Goal: Communication & Community: Answer question/provide support

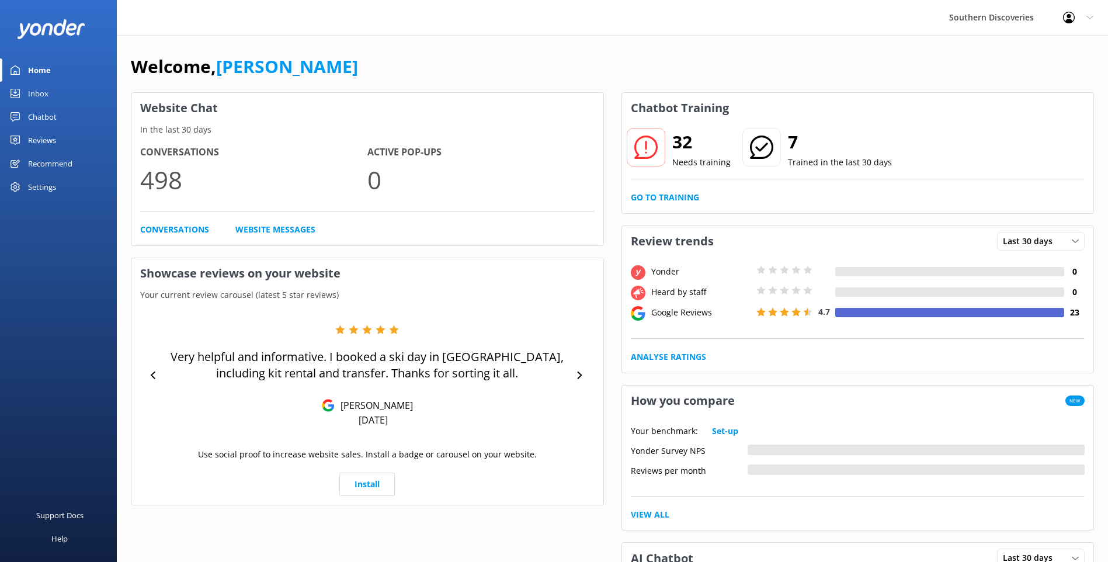
click at [46, 91] on div "Inbox" at bounding box center [38, 93] width 20 height 23
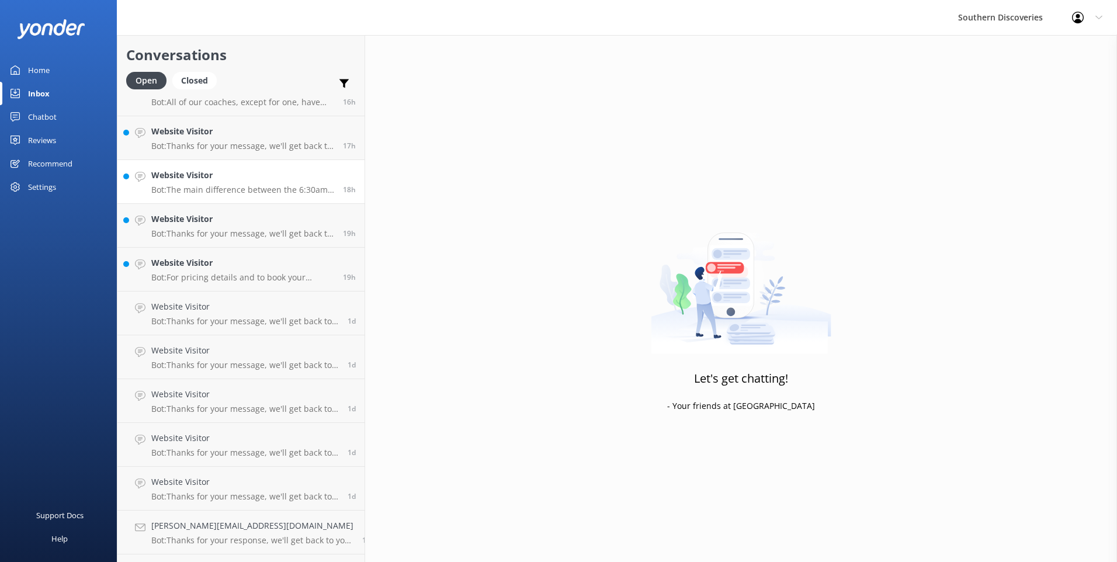
scroll to position [674, 0]
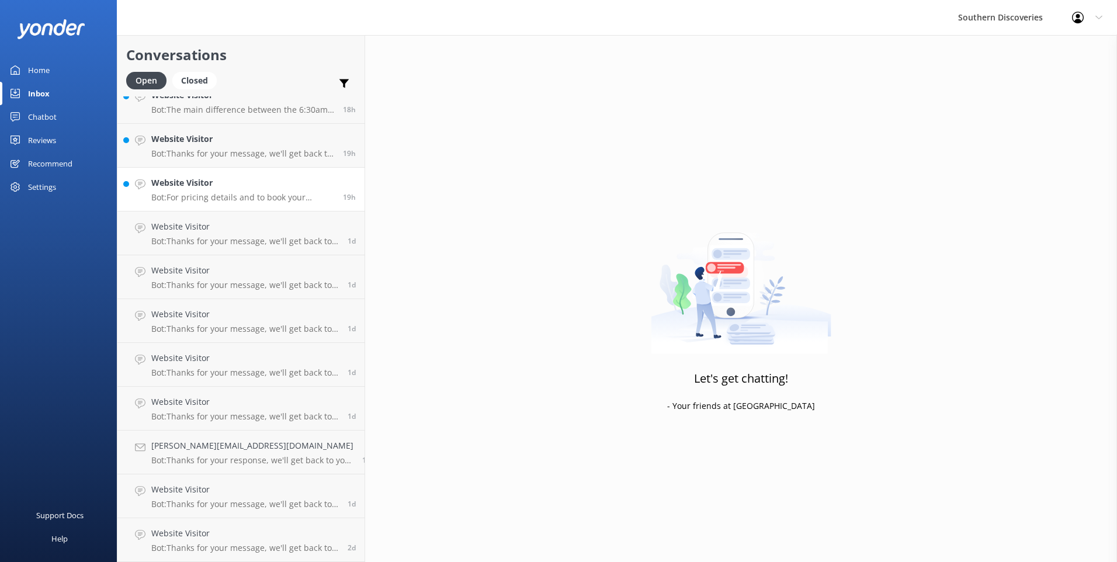
click at [280, 197] on p "Bot: For pricing details and to book your Milford Sound cruise with the To [PER…" at bounding box center [242, 197] width 183 height 11
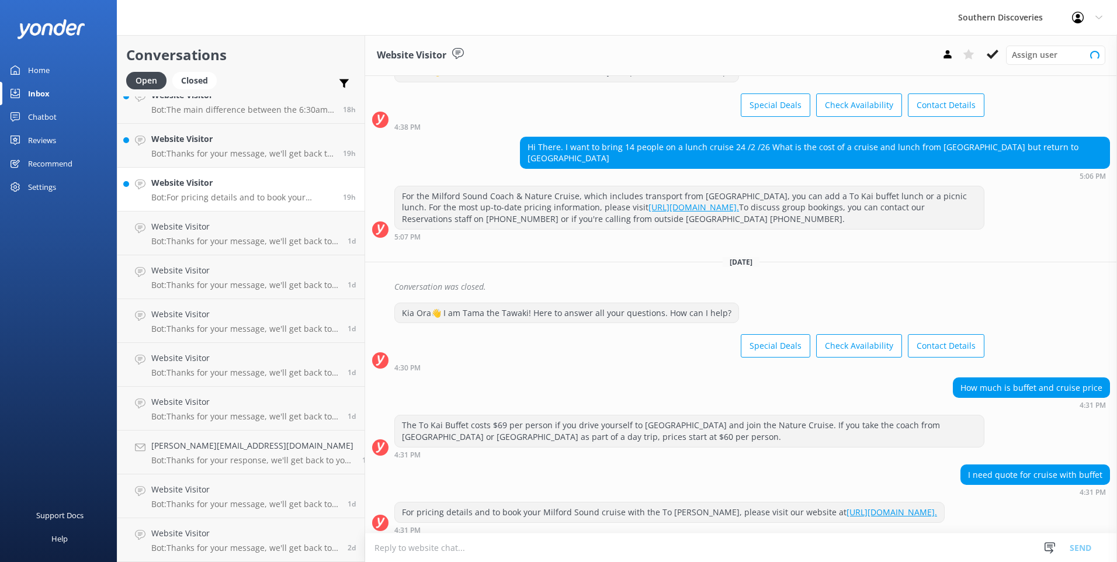
scroll to position [52, 0]
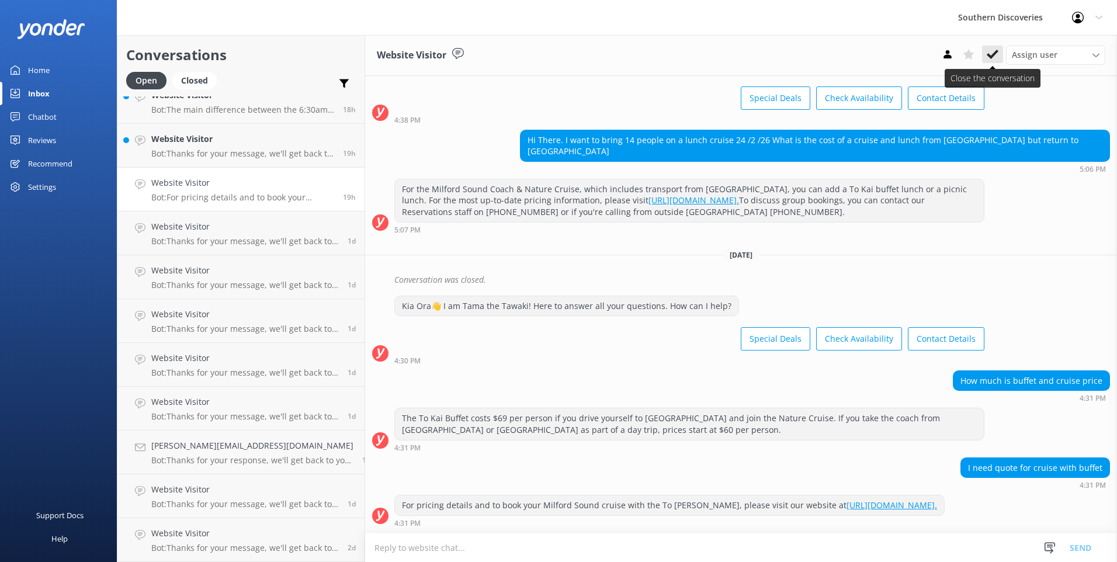
click at [993, 52] on icon at bounding box center [993, 54] width 12 height 12
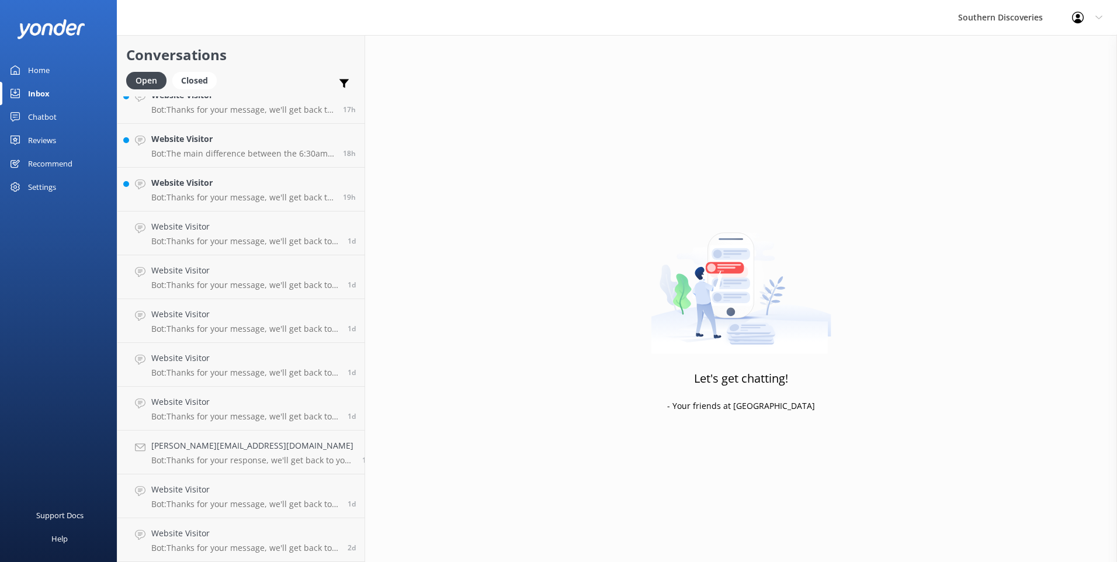
scroll to position [514, 0]
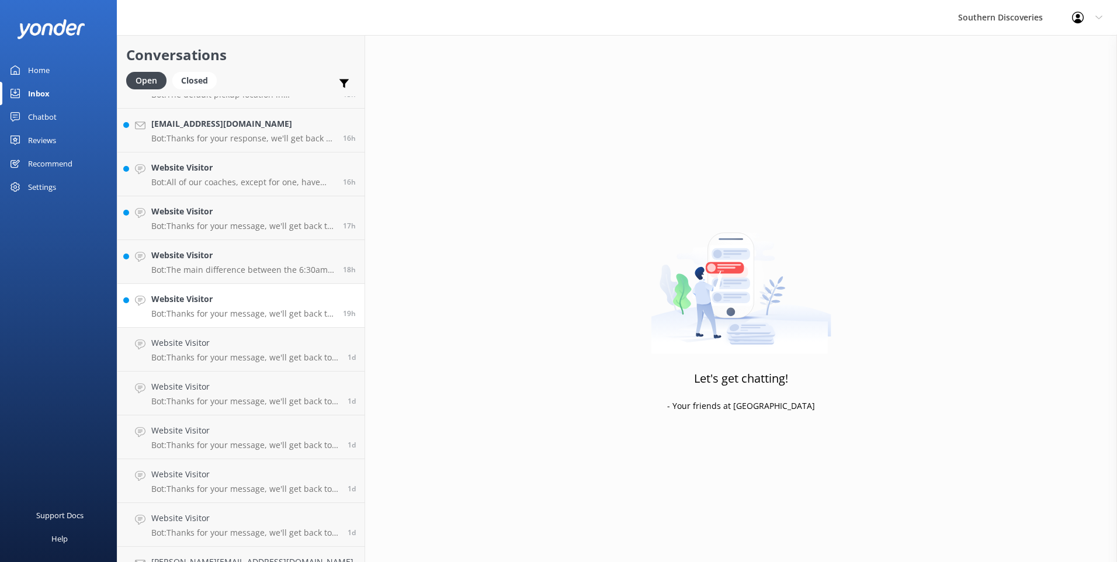
click at [189, 293] on h4 "Website Visitor" at bounding box center [242, 299] width 183 height 13
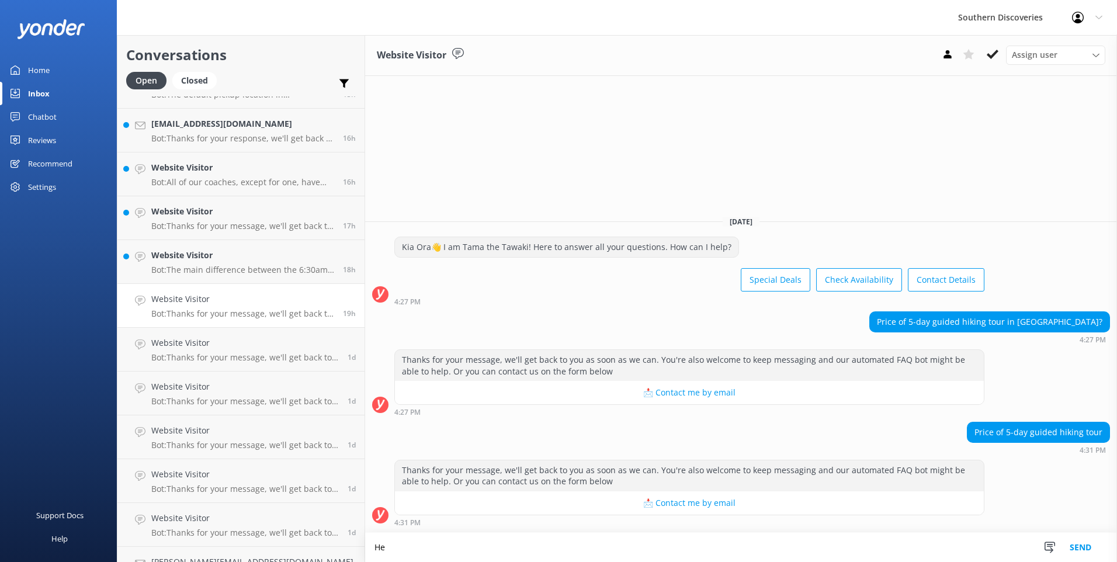
type textarea "H"
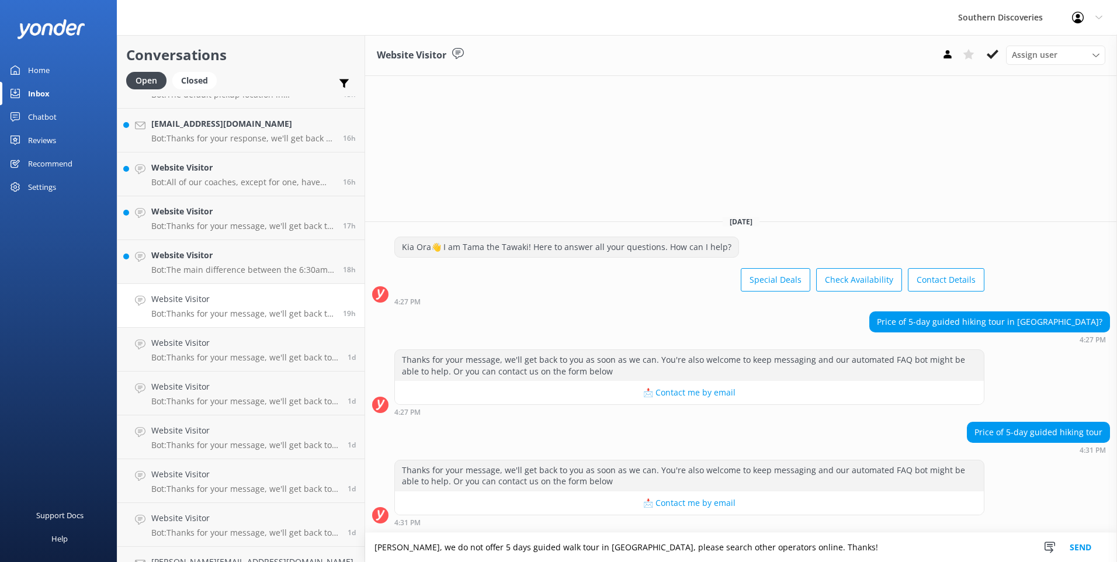
type textarea "[PERSON_NAME], we do not offer 5 days guided walk tour in [GEOGRAPHIC_DATA], pl…"
click at [1079, 555] on button "Send" at bounding box center [1081, 547] width 44 height 29
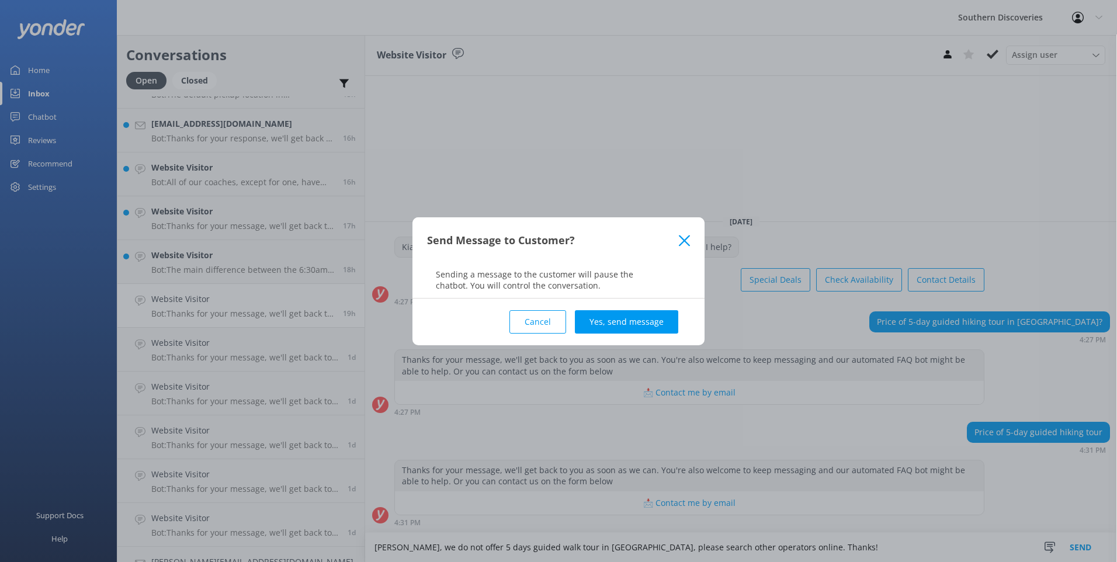
click at [649, 324] on button "Yes, send message" at bounding box center [626, 321] width 103 height 23
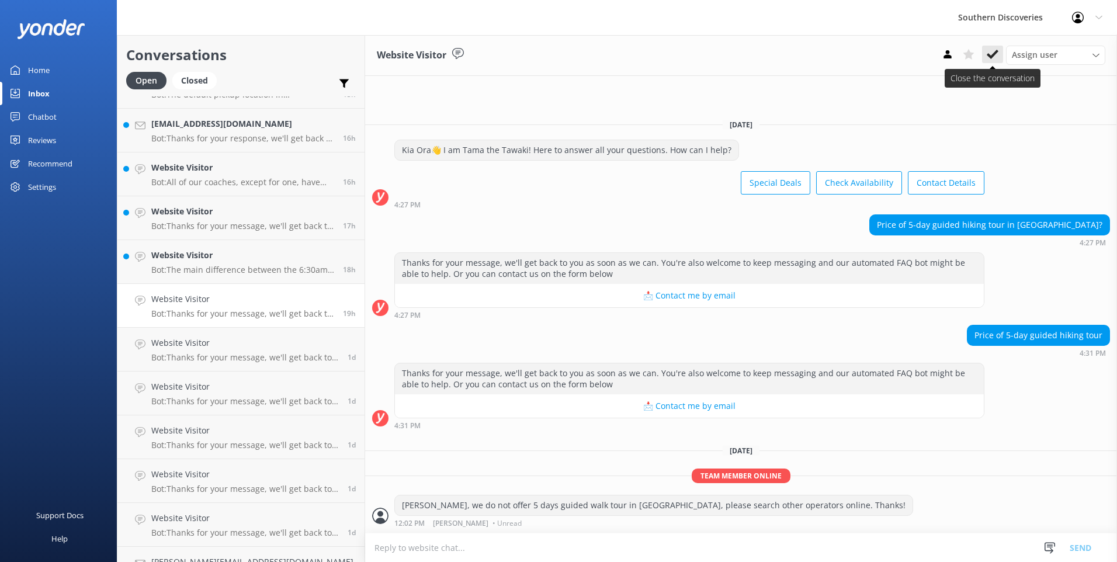
click at [994, 56] on use at bounding box center [993, 54] width 12 height 9
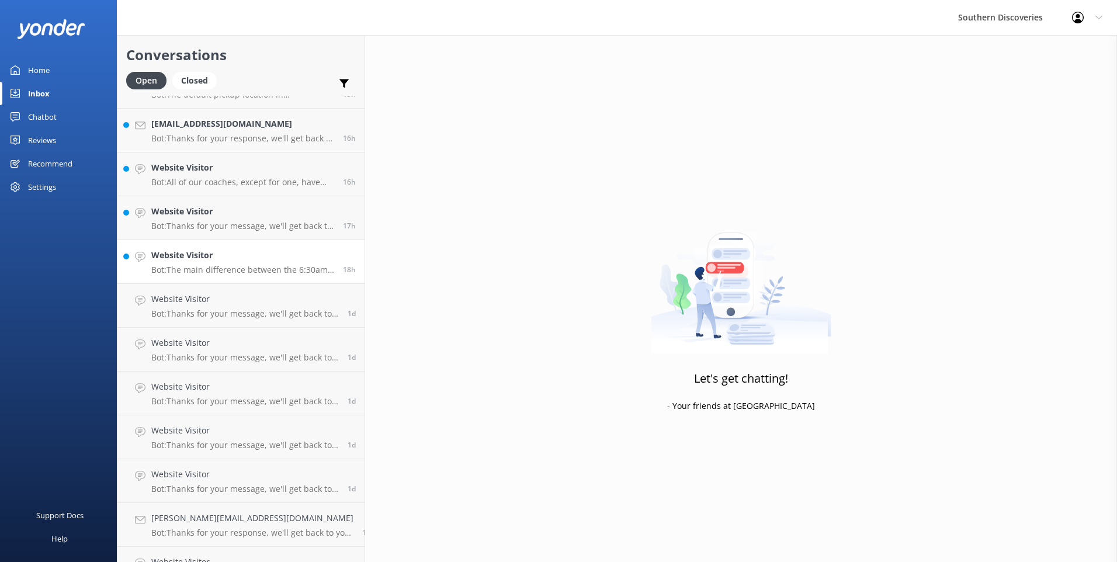
click at [262, 262] on h4 "Website Visitor" at bounding box center [242, 255] width 183 height 13
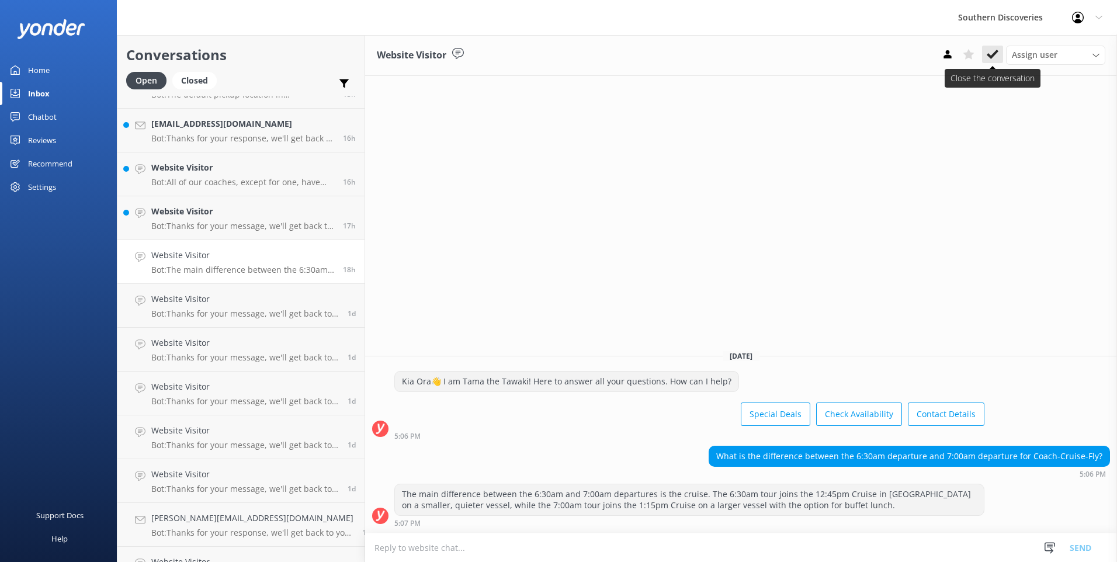
click at [986, 53] on button at bounding box center [992, 55] width 21 height 18
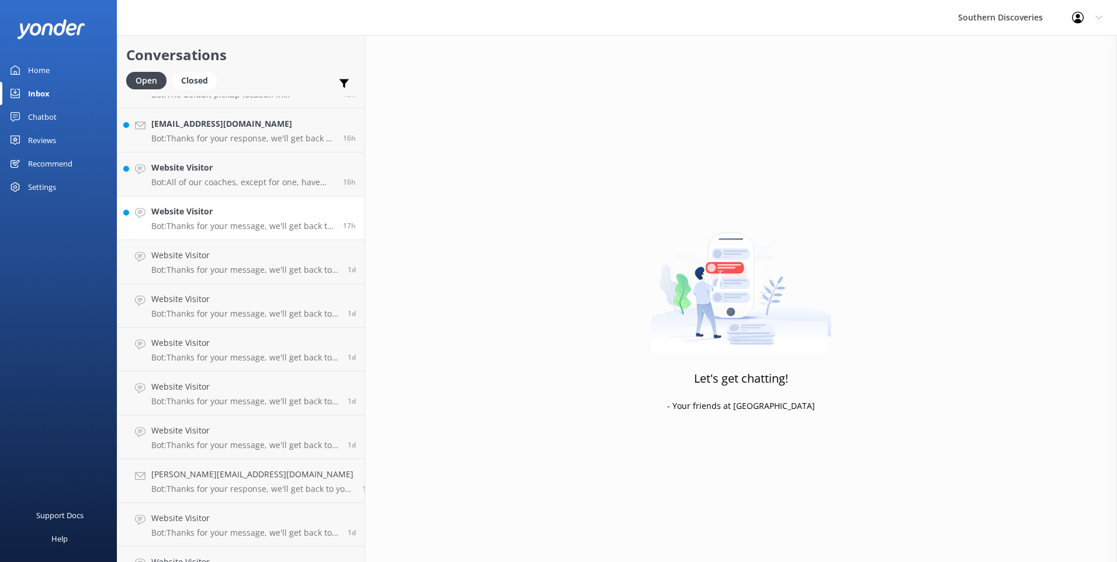
click at [266, 237] on link "Website Visitor Bot: Thanks for your message, we'll get back to you as soon as …" at bounding box center [240, 218] width 247 height 44
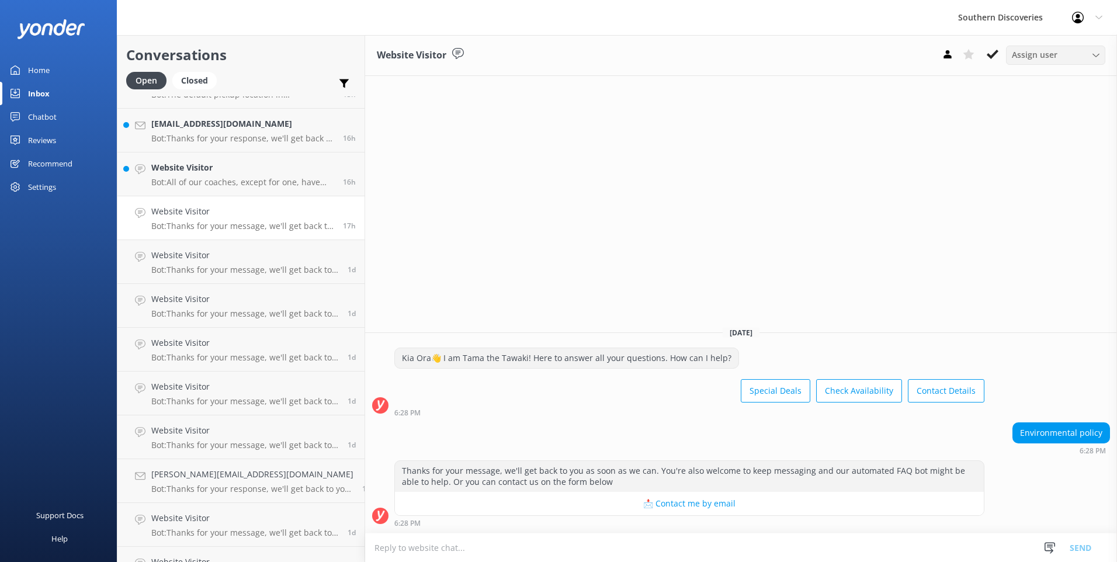
click at [1034, 54] on span "Assign user" at bounding box center [1035, 54] width 46 height 13
click at [1025, 109] on link "[PERSON_NAME]" at bounding box center [1059, 102] width 104 height 23
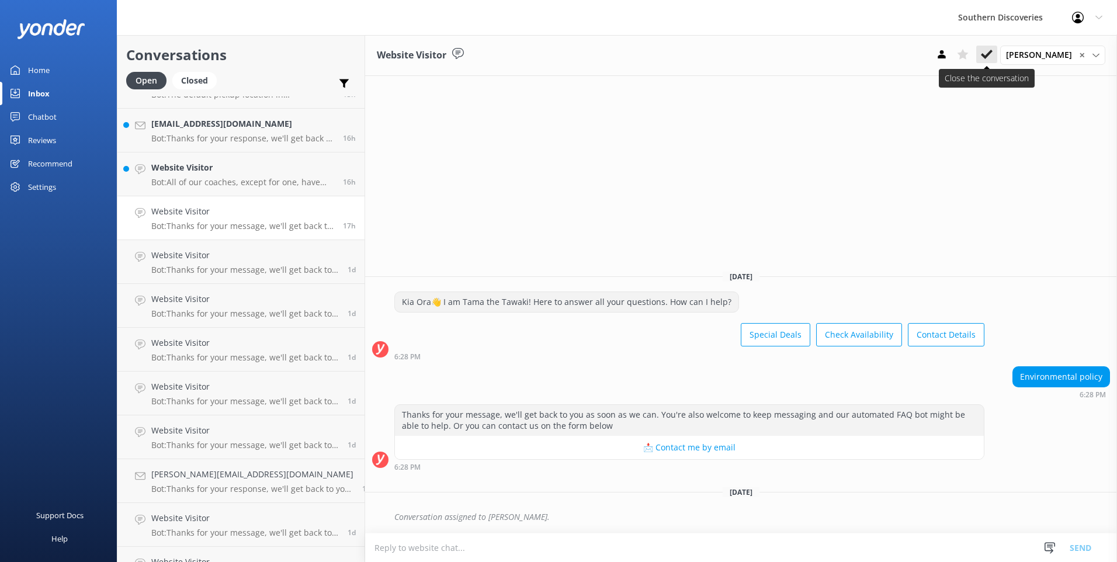
click at [989, 48] on icon at bounding box center [987, 54] width 12 height 12
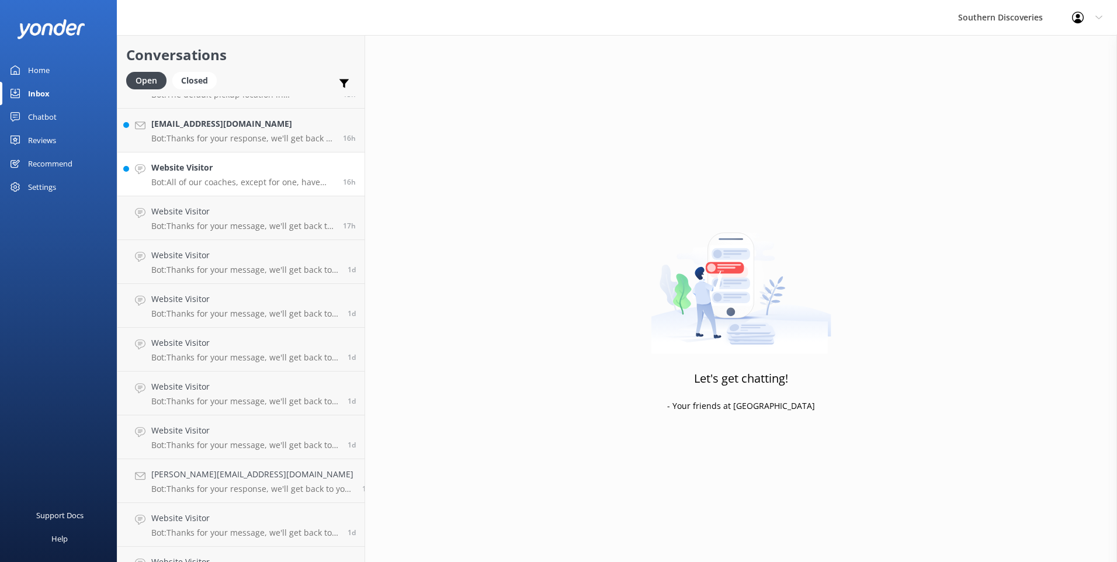
scroll to position [498, 0]
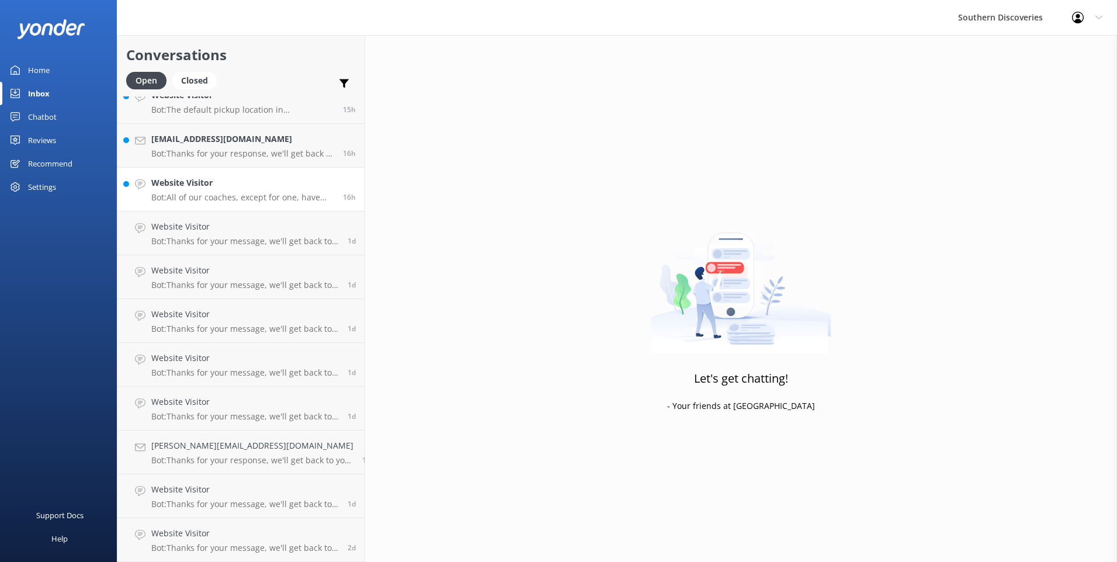
click at [276, 175] on link "Website Visitor Bot: All of our coaches, except for one, have toilets on board.…" at bounding box center [240, 190] width 247 height 44
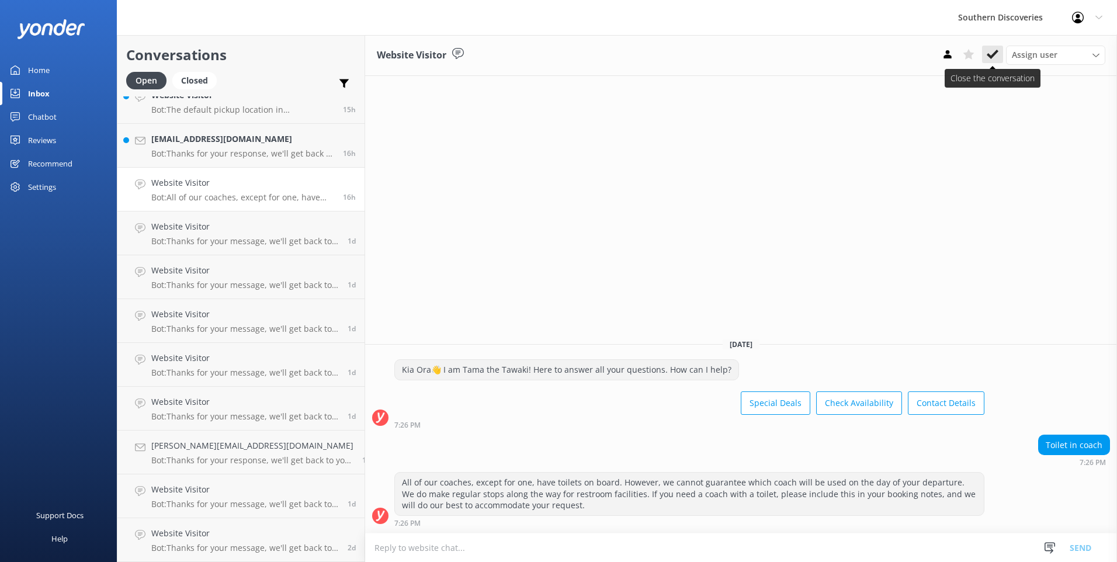
click at [994, 51] on icon at bounding box center [993, 54] width 12 height 12
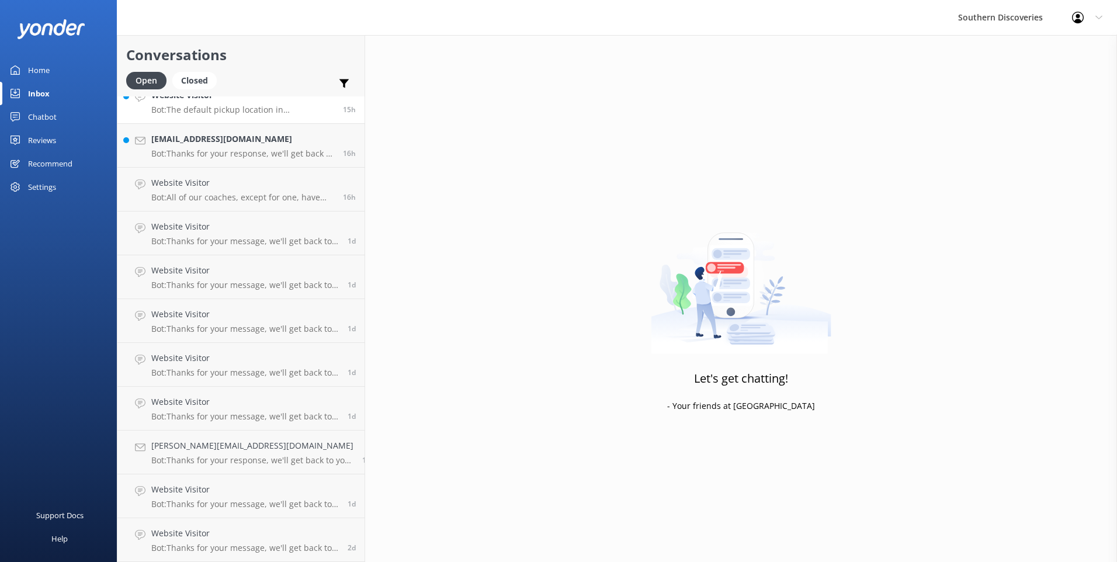
scroll to position [455, 0]
click at [197, 197] on p "Bot: Thanks for your response, we'll get back to you as soon as we can during o…" at bounding box center [242, 197] width 183 height 11
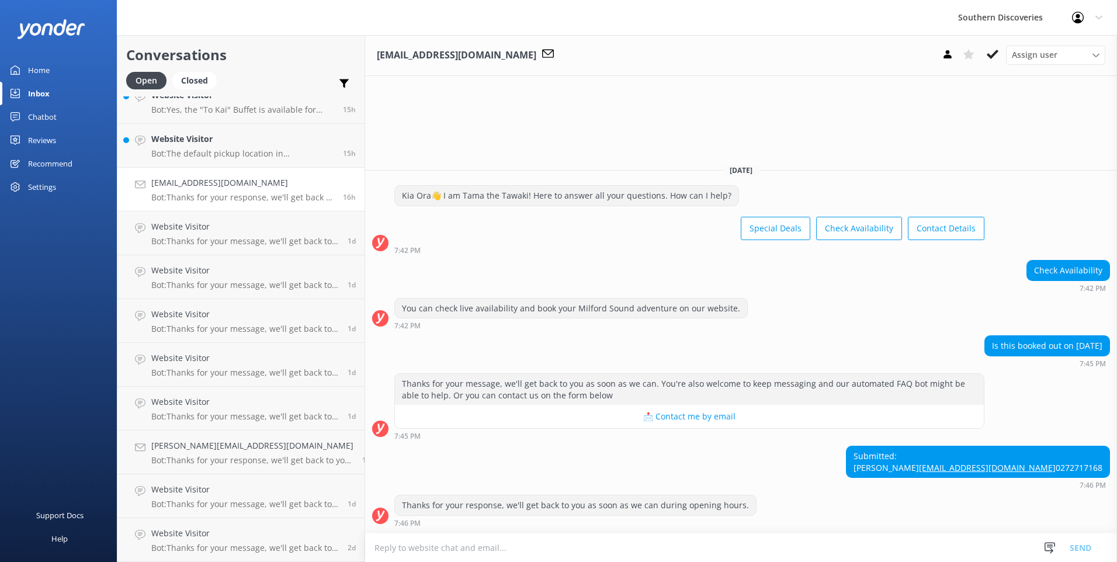
click at [605, 549] on textarea at bounding box center [741, 547] width 752 height 29
type textarea "H"
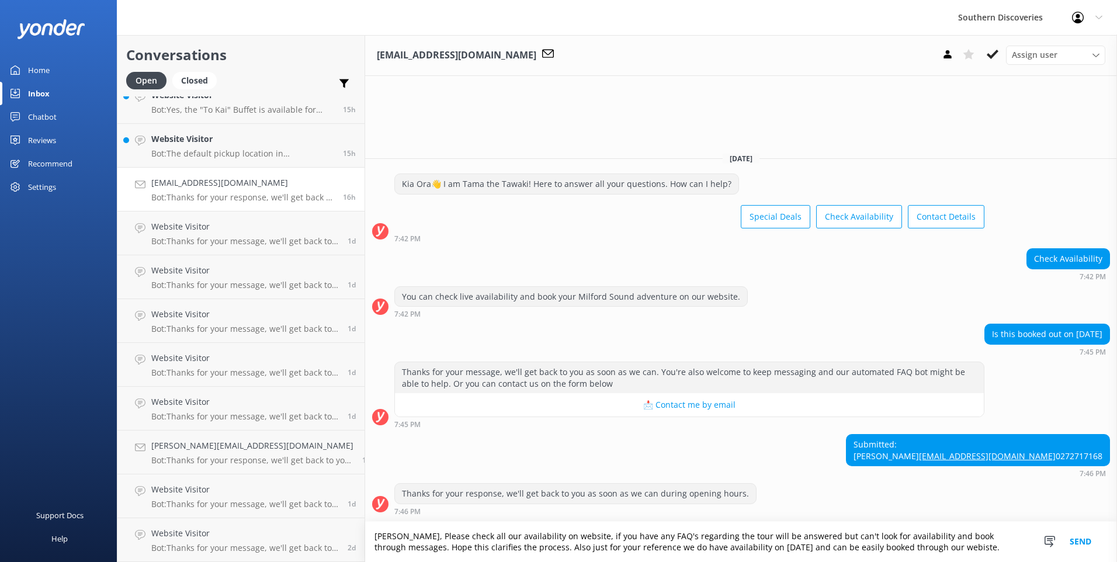
type textarea "[PERSON_NAME], Please check all our availability on website, if you have any FA…"
click at [1077, 540] on button "Send" at bounding box center [1081, 542] width 44 height 40
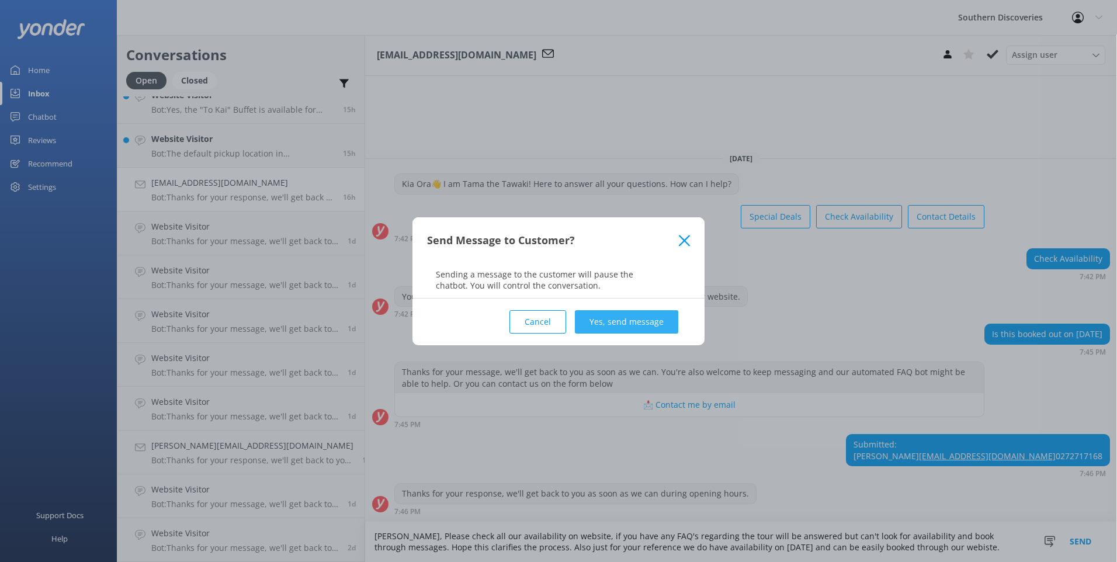
click at [657, 332] on div "Cancel Yes, send message" at bounding box center [558, 322] width 263 height 47
drag, startPoint x: 657, startPoint y: 332, endPoint x: 654, endPoint y: 324, distance: 8.7
click at [657, 330] on button "Yes, send message" at bounding box center [626, 321] width 103 height 23
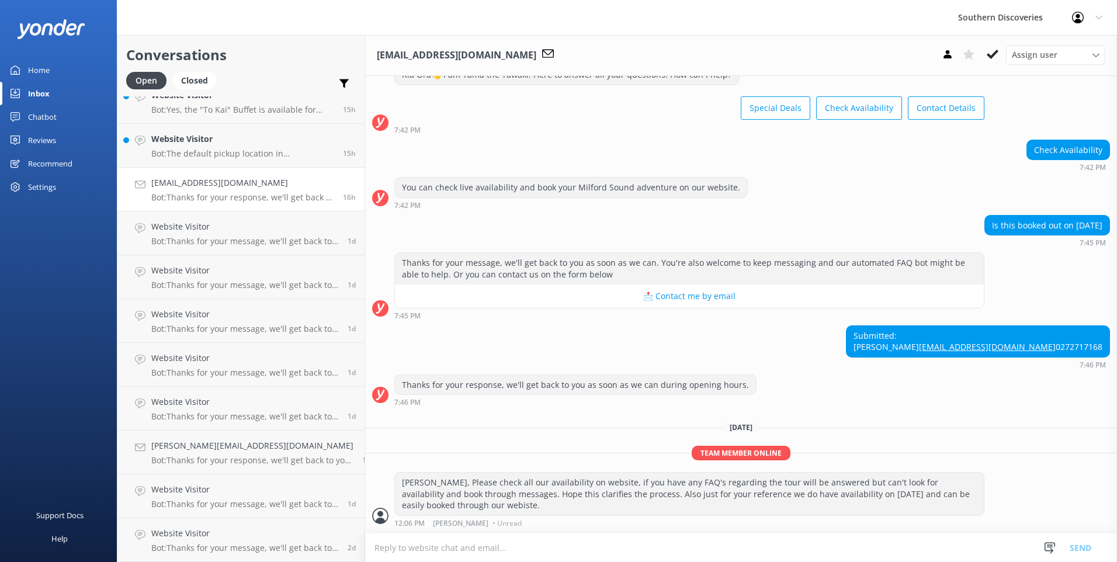
scroll to position [65, 0]
click at [989, 53] on icon at bounding box center [993, 54] width 12 height 12
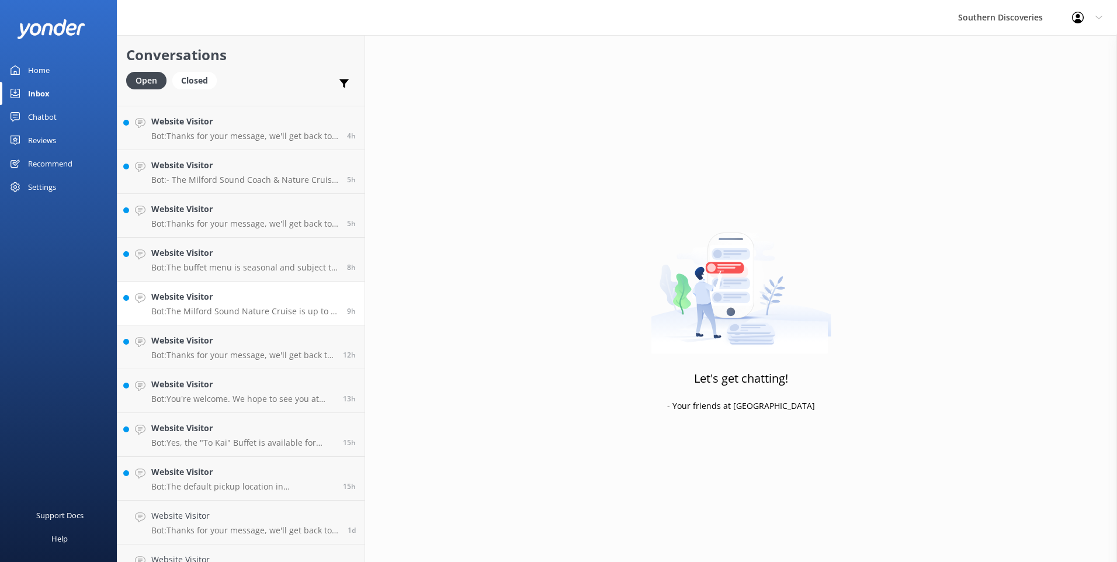
scroll to position [119, 0]
drag, startPoint x: 196, startPoint y: 488, endPoint x: 201, endPoint y: 483, distance: 7.0
click at [196, 488] on p "Bot: The default pickup location in [GEOGRAPHIC_DATA] is [STREET_ADDRESS]. If y…" at bounding box center [242, 489] width 183 height 11
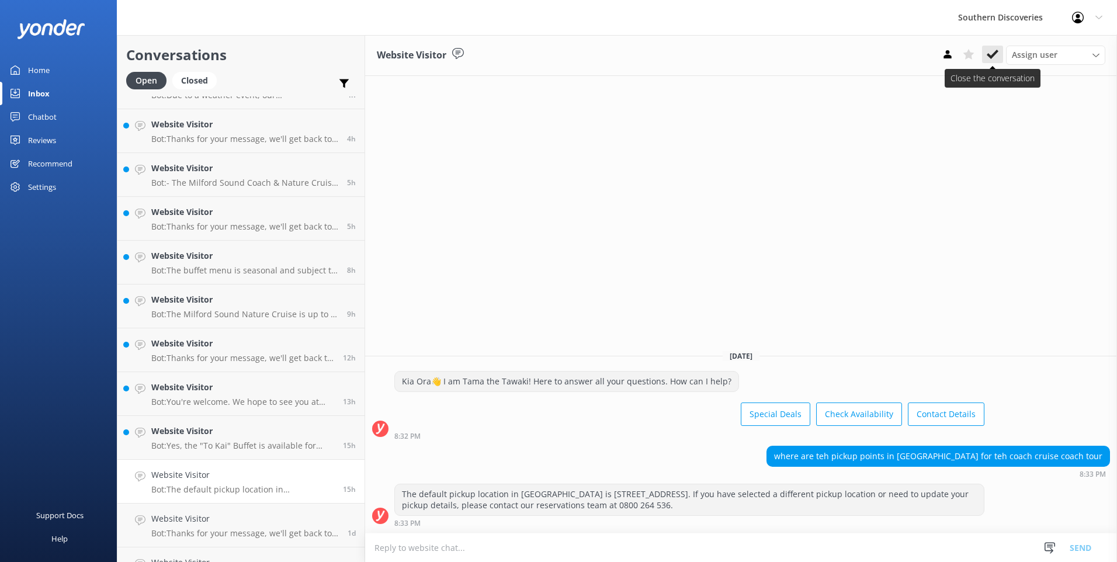
click at [989, 56] on use at bounding box center [993, 54] width 12 height 9
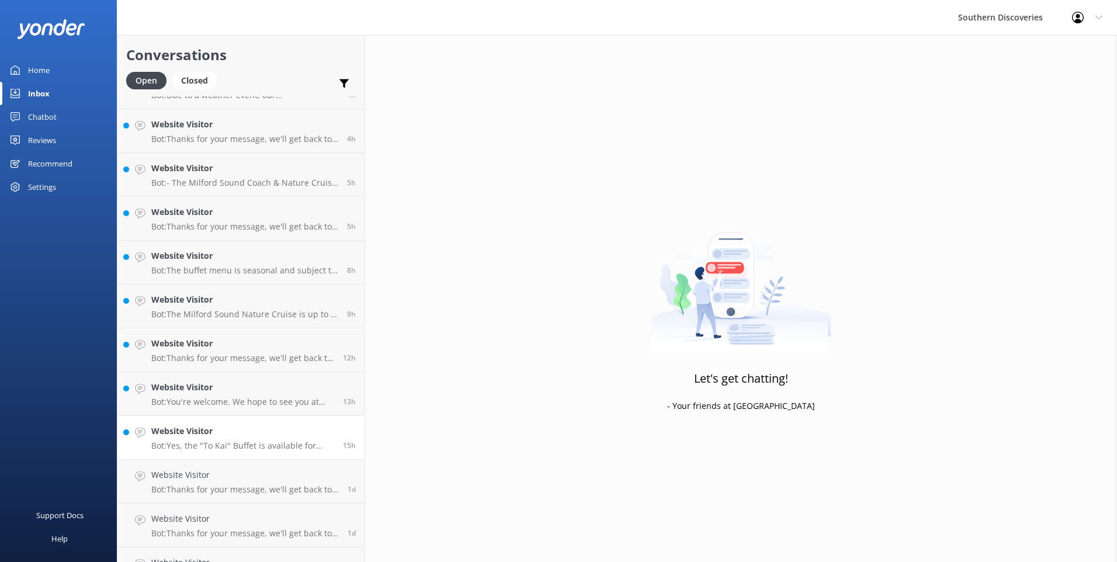
click at [187, 431] on h4 "Website Visitor" at bounding box center [242, 431] width 183 height 13
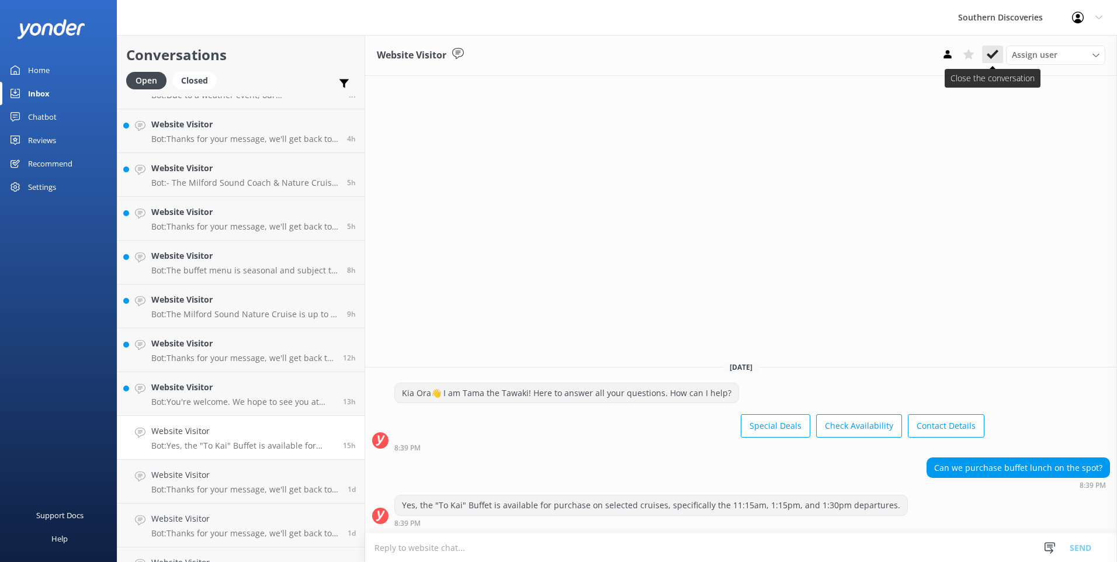
click at [996, 58] on icon at bounding box center [993, 54] width 12 height 12
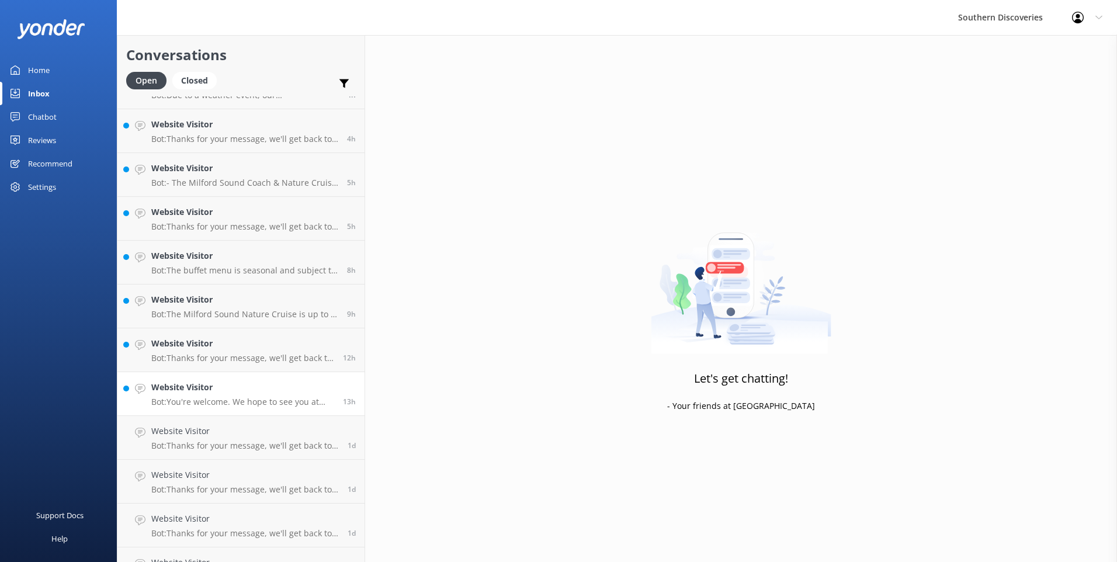
click at [199, 389] on h4 "Website Visitor" at bounding box center [242, 387] width 183 height 13
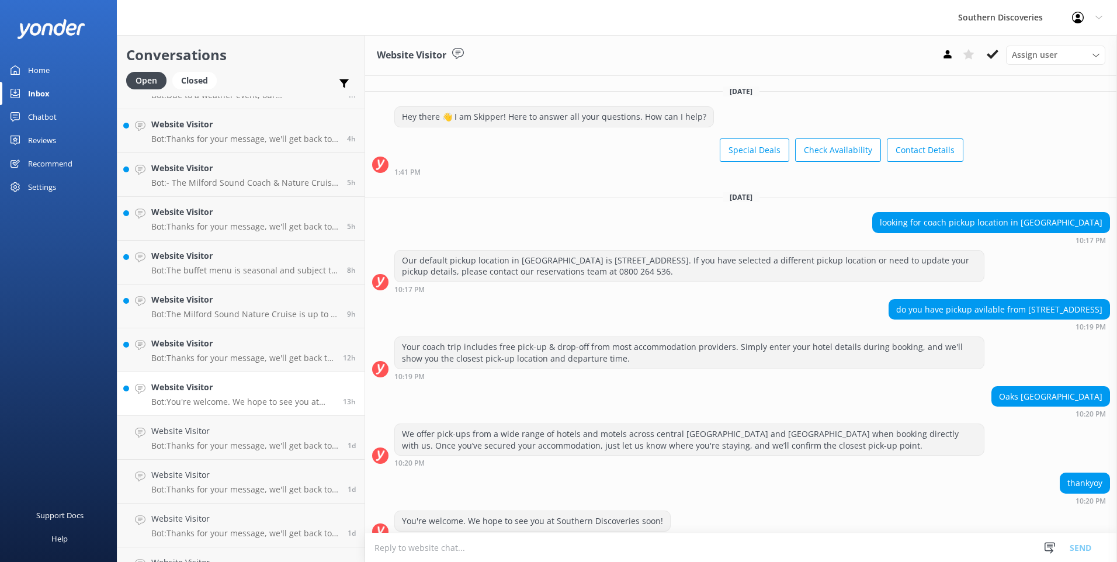
scroll to position [16, 0]
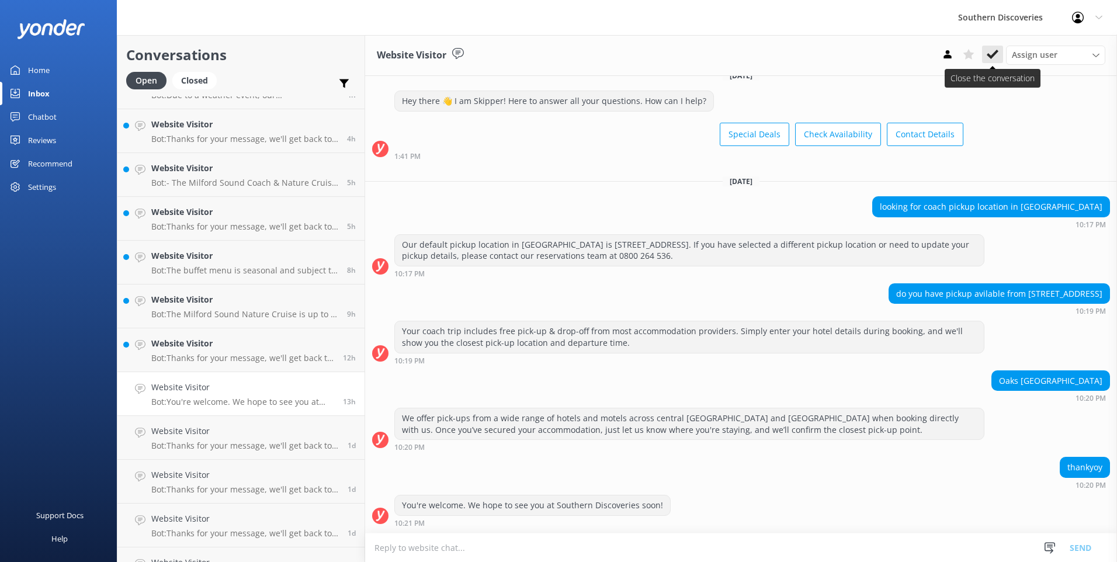
click at [993, 56] on use at bounding box center [993, 54] width 12 height 9
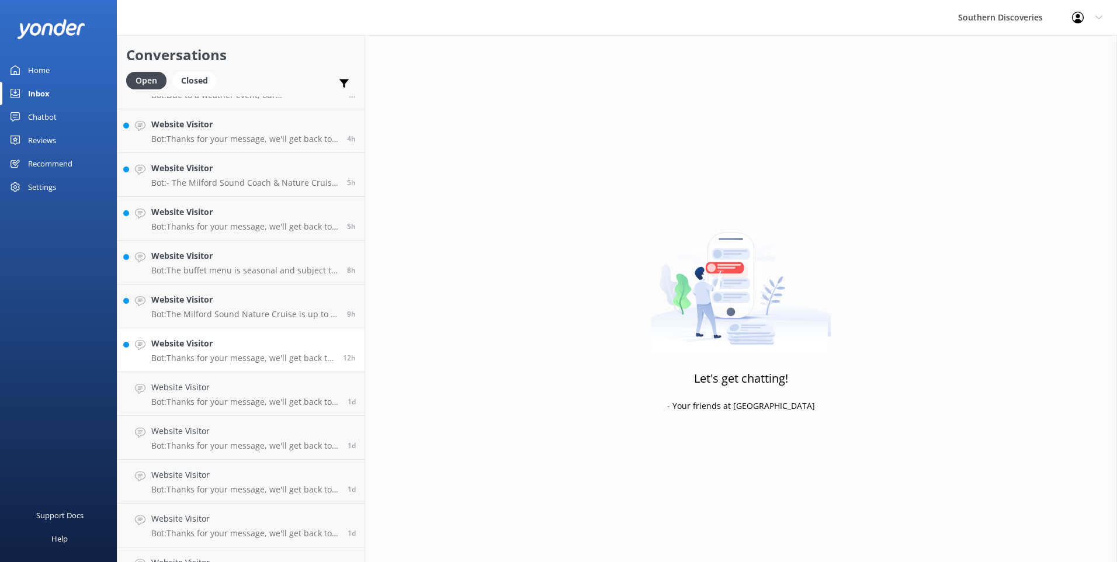
click at [216, 358] on p "Bot: Thanks for your message, we'll get back to you as soon as we can. You're a…" at bounding box center [242, 358] width 183 height 11
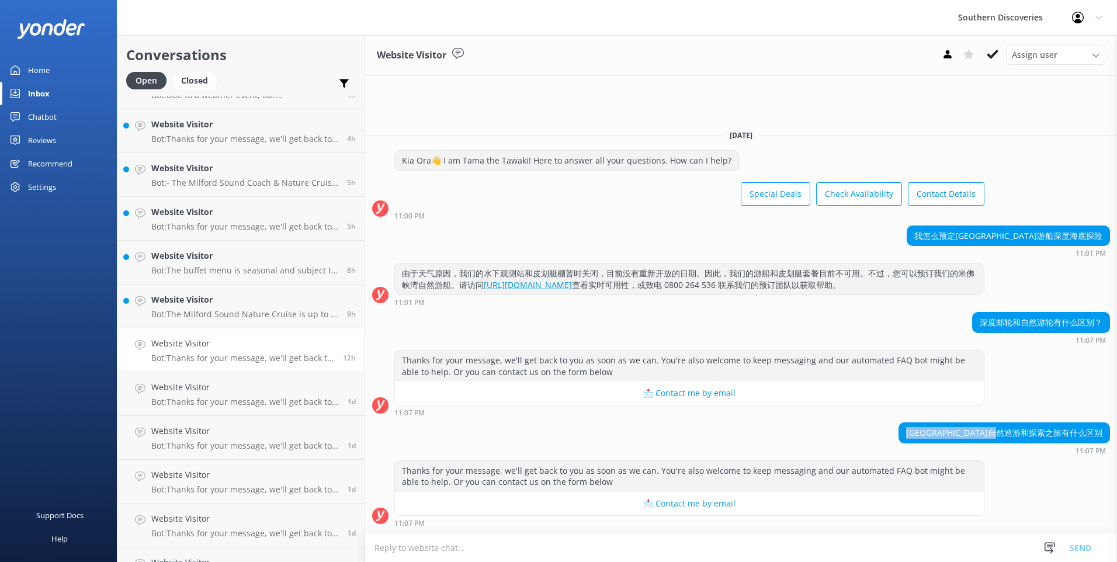
drag, startPoint x: 922, startPoint y: 428, endPoint x: 1123, endPoint y: 437, distance: 201.2
click at [1108, 437] on html "Southern Discoveries Profile Settings Logout Home Inbox Chatbot Content Product…" at bounding box center [558, 281] width 1117 height 562
copy div "[GEOGRAPHIC_DATA]自然巡游和探索之旅有什么区别"
click at [494, 551] on textarea at bounding box center [741, 547] width 752 height 29
type textarea "H"
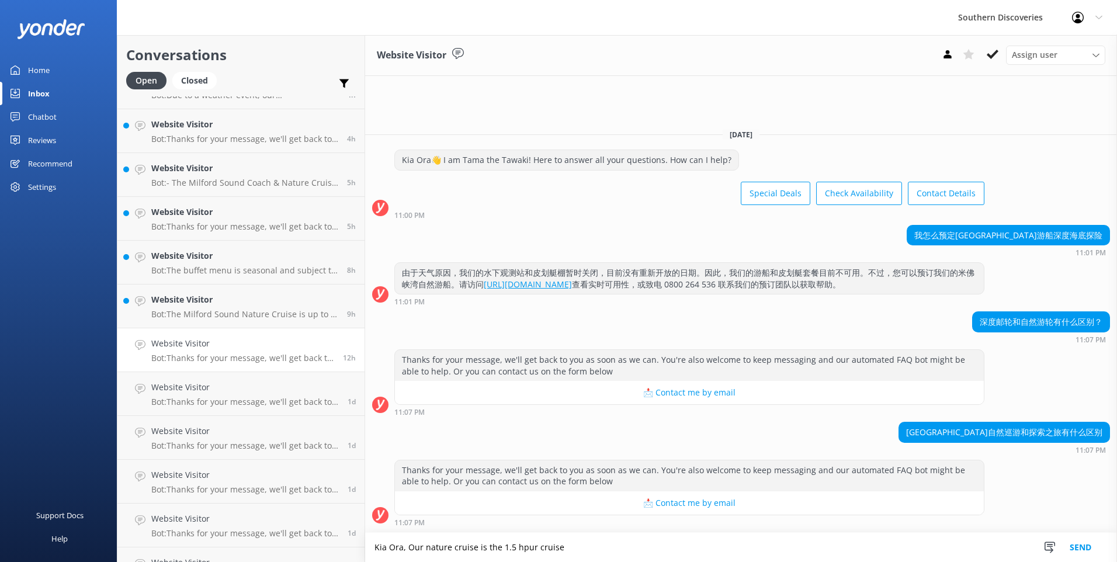
drag, startPoint x: 520, startPoint y: 546, endPoint x: 511, endPoint y: 551, distance: 10.2
drag, startPoint x: 511, startPoint y: 551, endPoint x: 504, endPoint y: 556, distance: 8.9
click at [567, 551] on textarea "Kia Ora, Our nature cruise is the 1.5 hour cruise" at bounding box center [741, 547] width 752 height 29
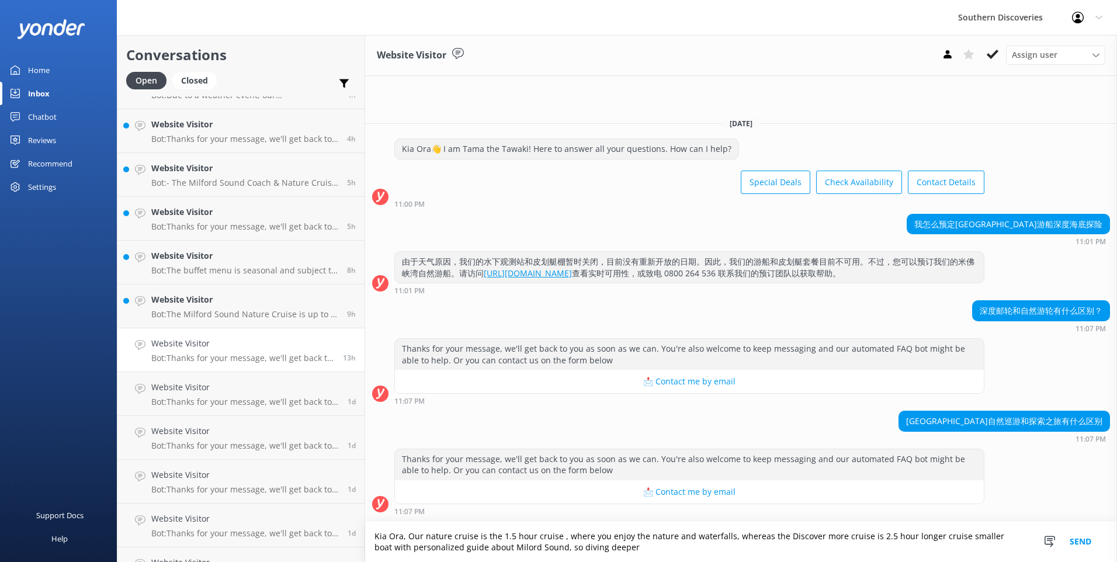
click at [652, 550] on textarea "Kia Ora, Our nature cruise is the 1.5 hour cruise , where you enjoy the nature …" at bounding box center [741, 542] width 752 height 40
drag, startPoint x: 795, startPoint y: 559, endPoint x: 335, endPoint y: 536, distance: 459.8
click at [335, 536] on div "Conversations Open Closed Important Assigned to me Unassigned Website Visitor B…" at bounding box center [617, 298] width 1000 height 527
type textarea "Kia Ora, Our nature cruise is the 1.5 hour cruise , where you enjoy the nature …"
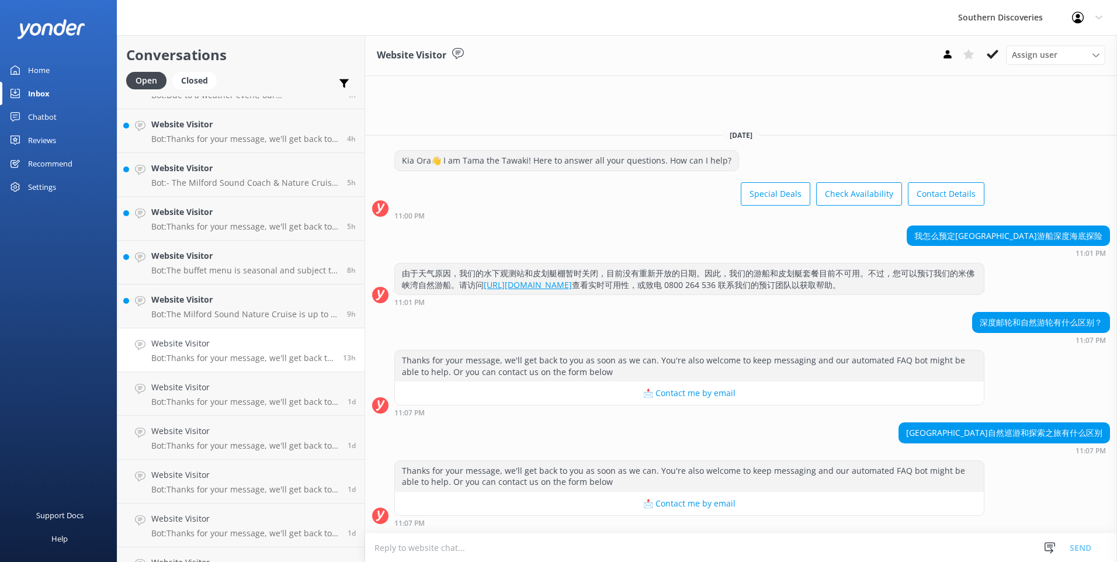
paste textarea "我们的 自然巡游（Nature Cruise） 是一段约 1.5 小时的行程，您可以在途中[GEOGRAPHIC_DATA]的自然风光和瀑布。 相比之下，深度…"
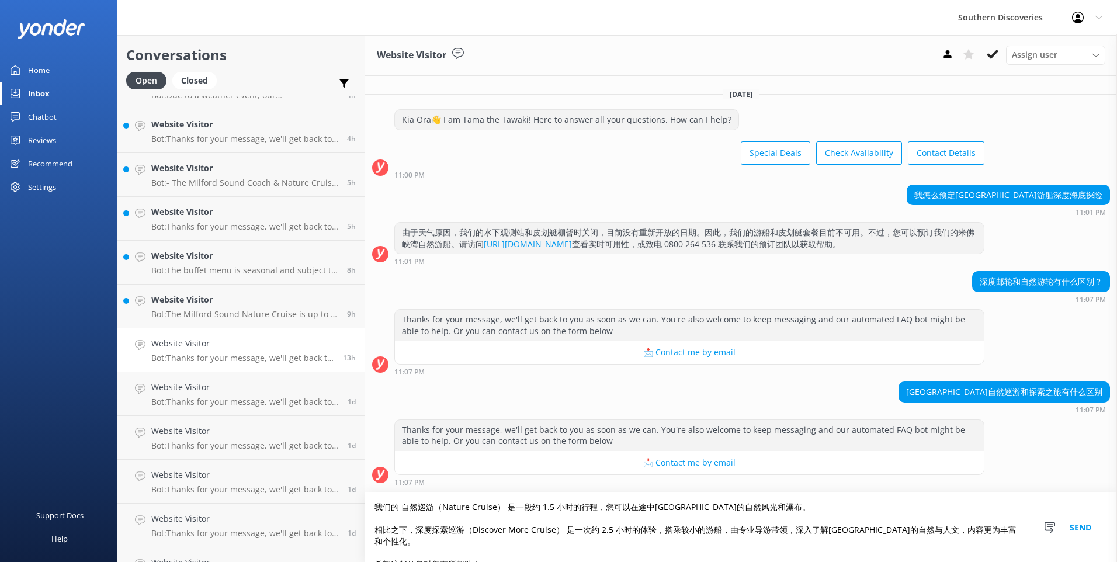
click at [365, 529] on textarea "我们的 自然巡游（Nature Cruise） 是一段约 1.5 小时的行程，您可以在途中[GEOGRAPHIC_DATA]的自然风光和瀑布。 相比之下，深度…" at bounding box center [741, 528] width 752 height 70
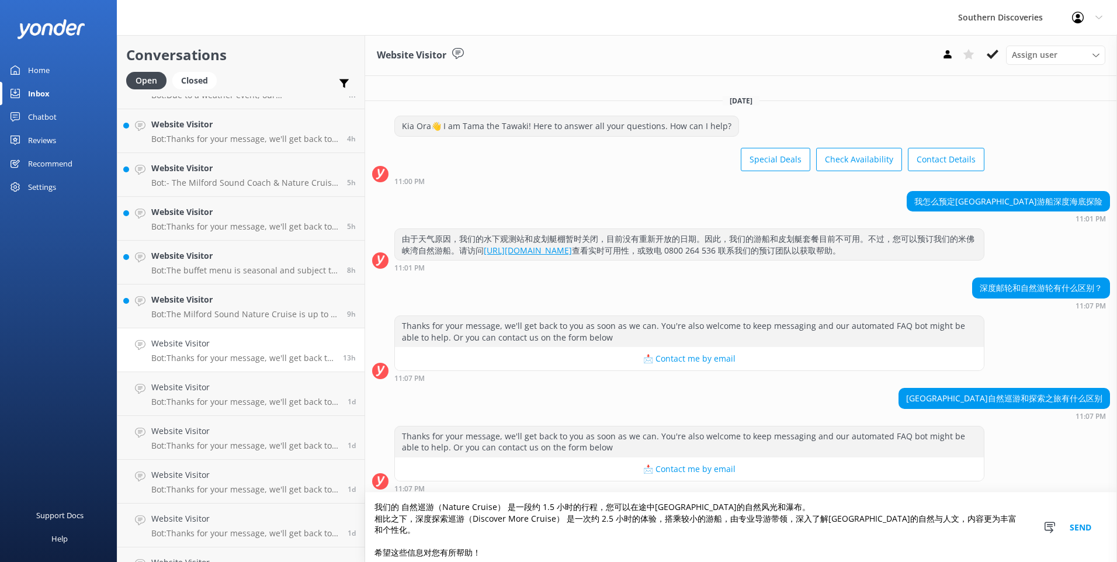
click at [365, 547] on textarea "我们的 自然巡游（Nature Cruise） 是一段约 1.5 小时的行程，您可以在途中[GEOGRAPHIC_DATA]的自然风光和瀑布。 相比之下，深度…" at bounding box center [741, 528] width 752 height 70
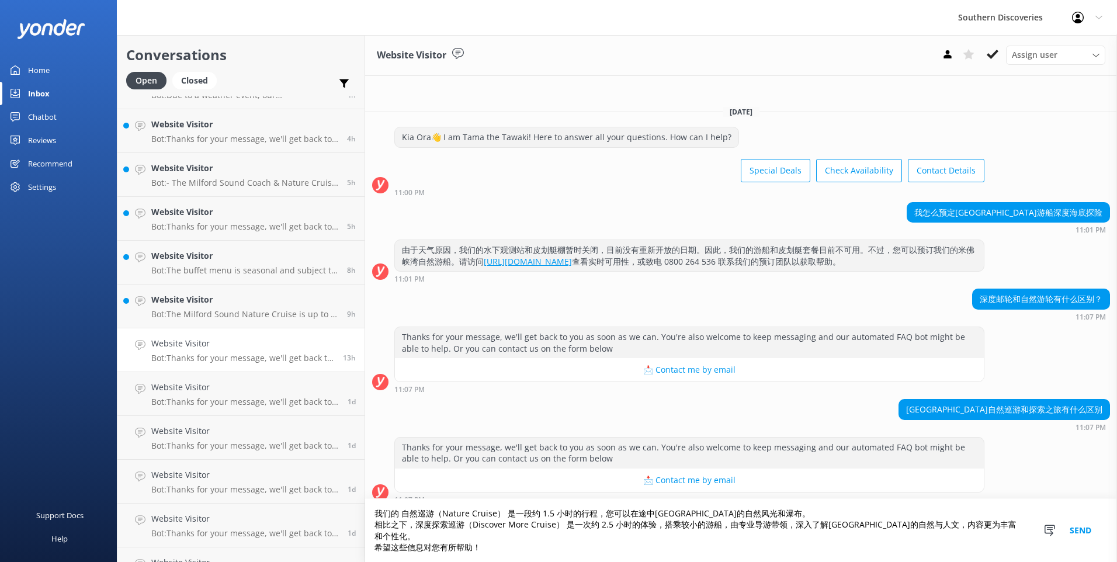
type textarea "我们的 自然巡游（Nature Cruise） 是一段约 1.5 小时的行程，您可以在途中[GEOGRAPHIC_DATA]的自然风光和瀑布。 相比之下，深度…"
click at [1072, 536] on button "Send" at bounding box center [1081, 530] width 44 height 63
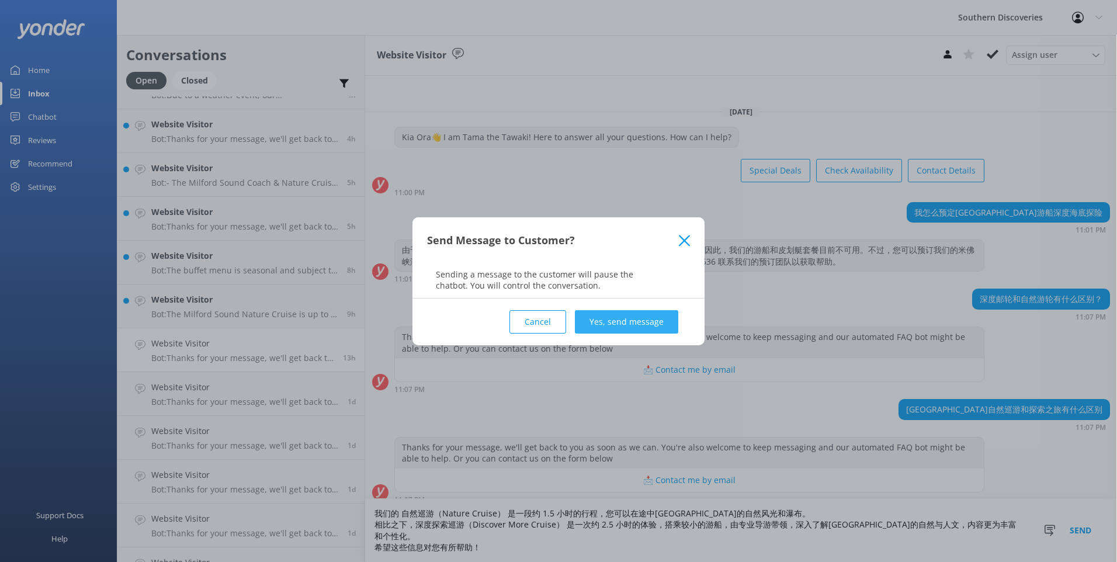
click at [623, 315] on button "Yes, send message" at bounding box center [626, 321] width 103 height 23
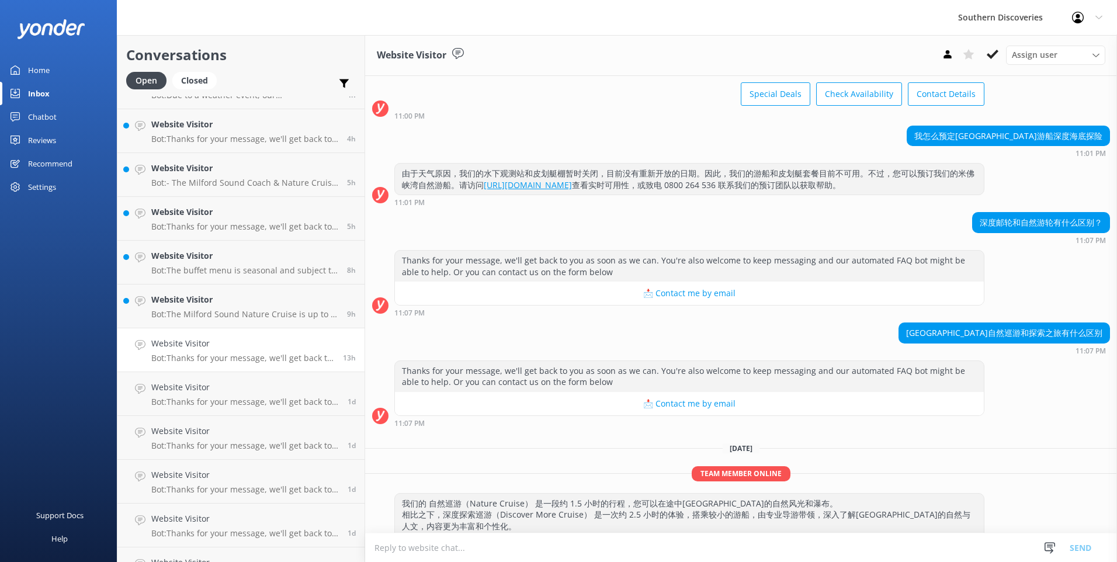
scroll to position [99, 0]
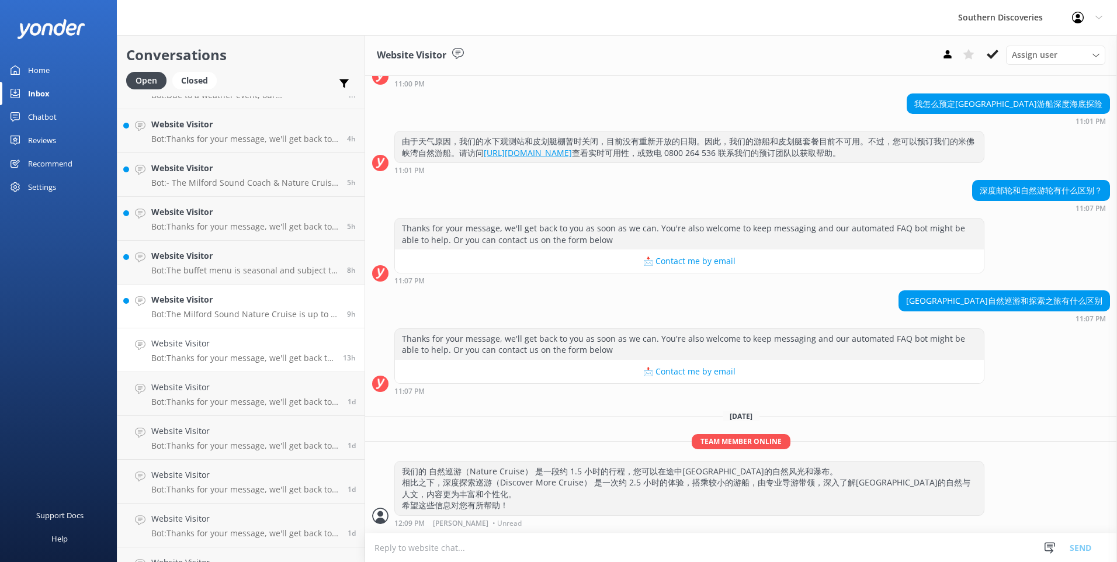
click at [226, 305] on h4 "Website Visitor" at bounding box center [244, 299] width 187 height 13
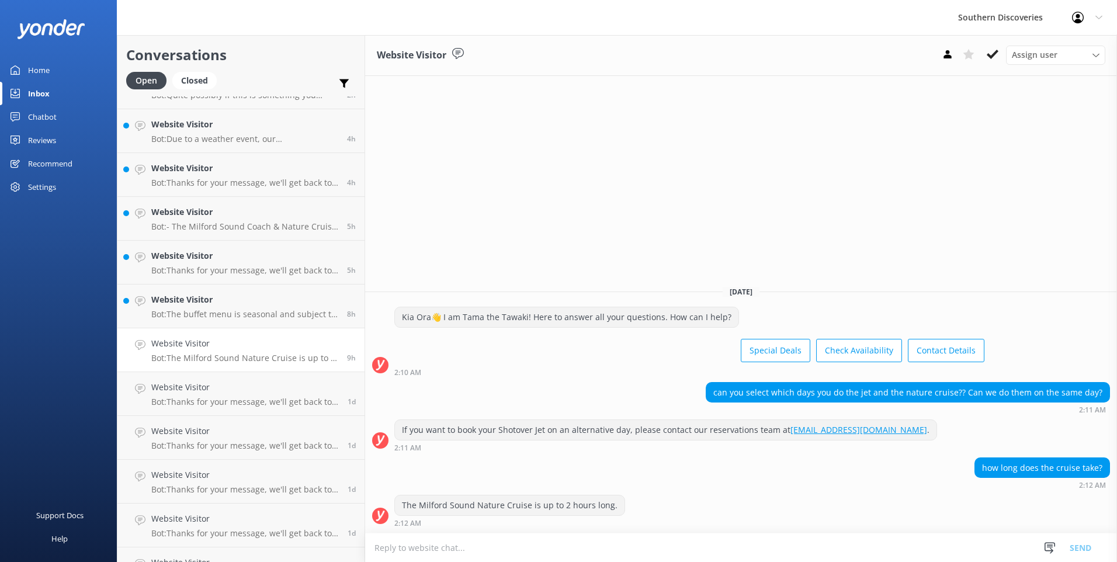
click at [248, 355] on p "Bot: The Milford Sound Nature Cruise is up to 2 hours long." at bounding box center [244, 358] width 187 height 11
click at [258, 373] on link "Website Visitor Bot: Thanks for your message, we'll get back to you as soon as …" at bounding box center [240, 394] width 247 height 44
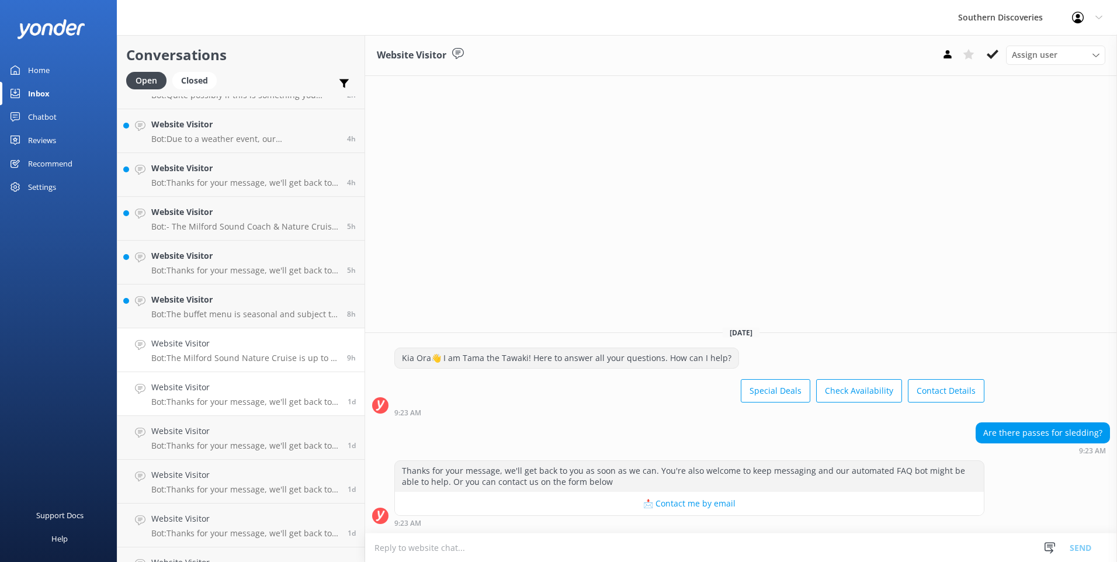
click at [250, 345] on h4 "Website Visitor" at bounding box center [244, 343] width 187 height 13
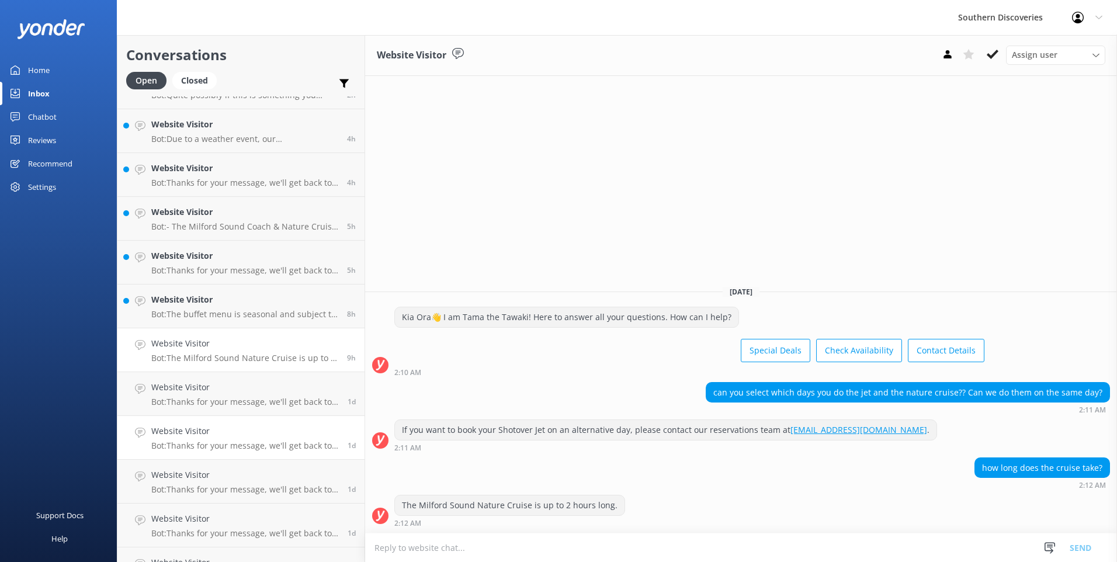
click at [229, 430] on h4 "Website Visitor" at bounding box center [245, 431] width 188 height 13
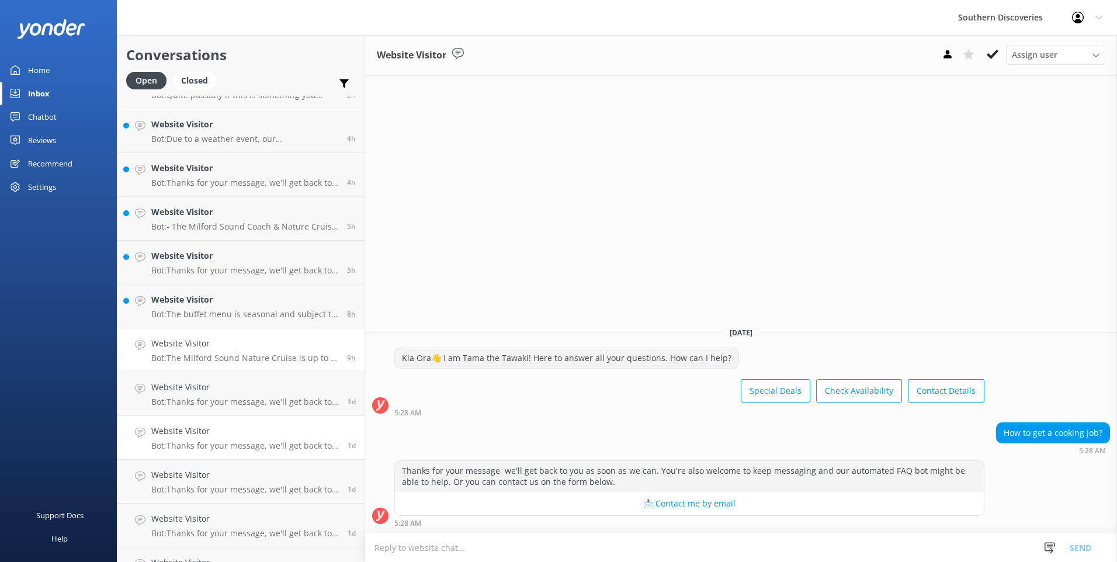
click at [282, 358] on p "Bot: The Milford Sound Nature Cruise is up to 2 hours long." at bounding box center [244, 358] width 187 height 11
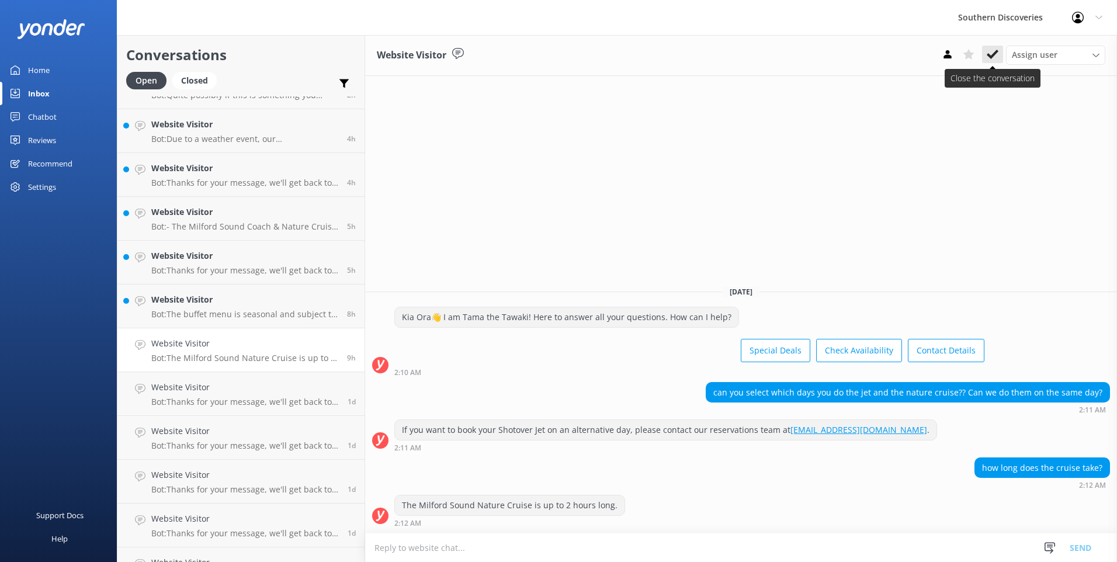
click at [994, 48] on icon at bounding box center [993, 54] width 12 height 12
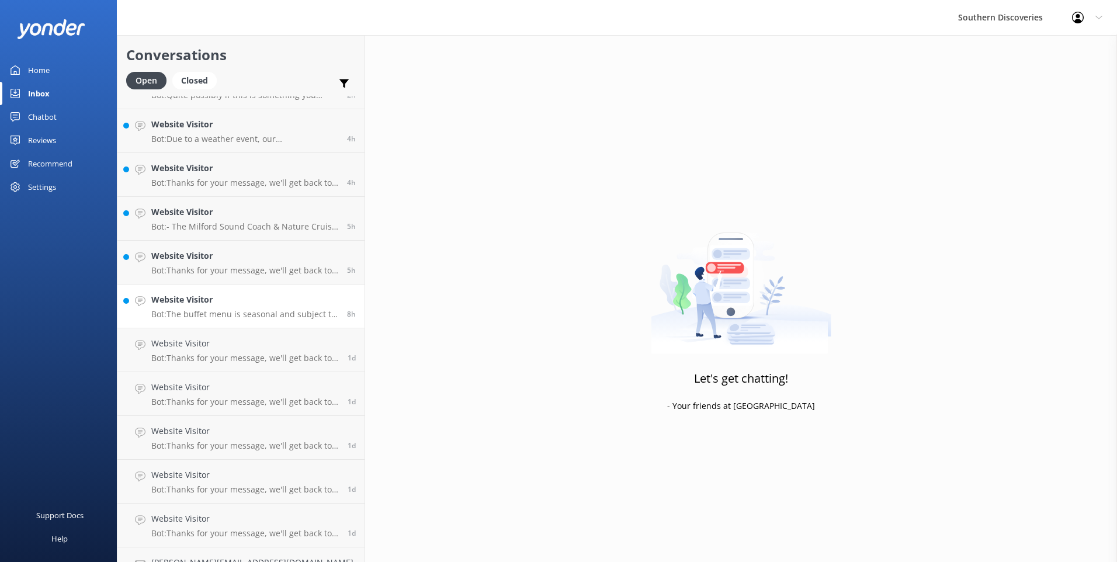
click at [217, 313] on p "Bot: The buffet menu is seasonal and subject to change, featuring a selection o…" at bounding box center [244, 314] width 187 height 11
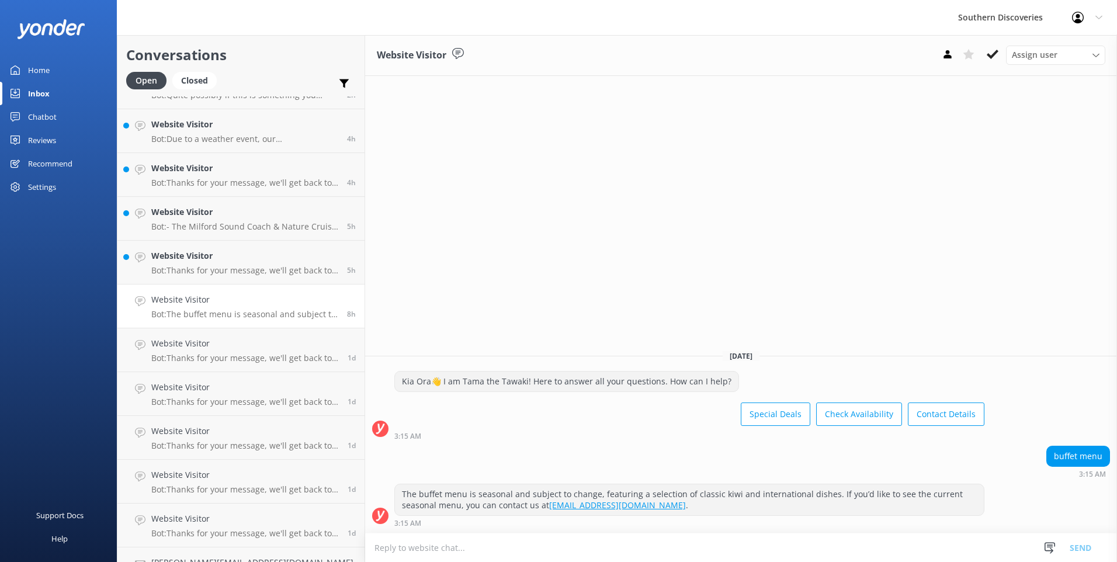
drag, startPoint x: 995, startPoint y: 54, endPoint x: 949, endPoint y: 73, distance: 49.5
click at [993, 55] on use at bounding box center [993, 54] width 12 height 9
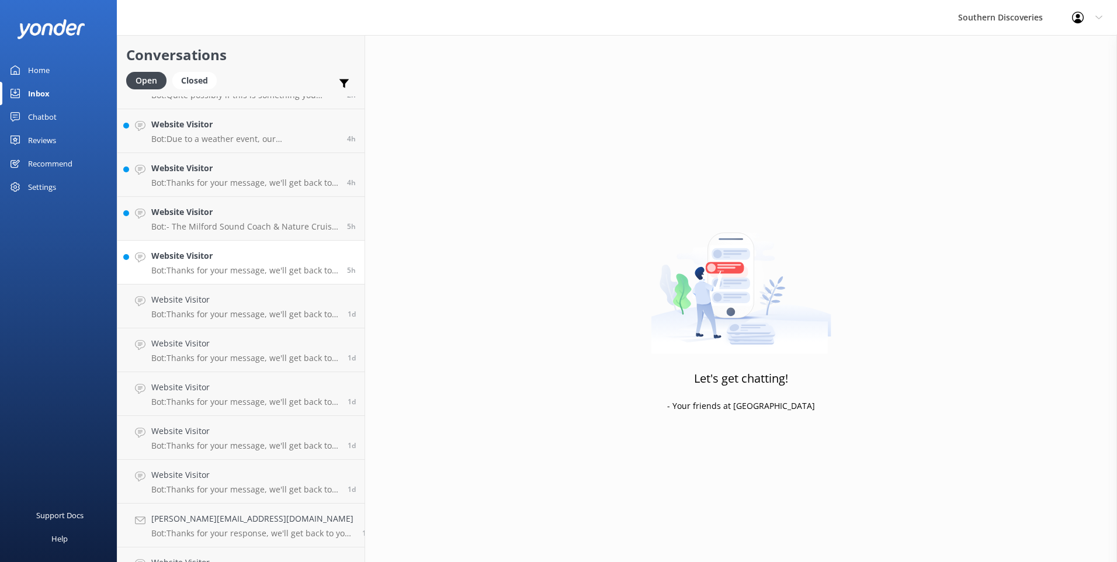
click at [231, 262] on h4 "Website Visitor" at bounding box center [244, 255] width 187 height 13
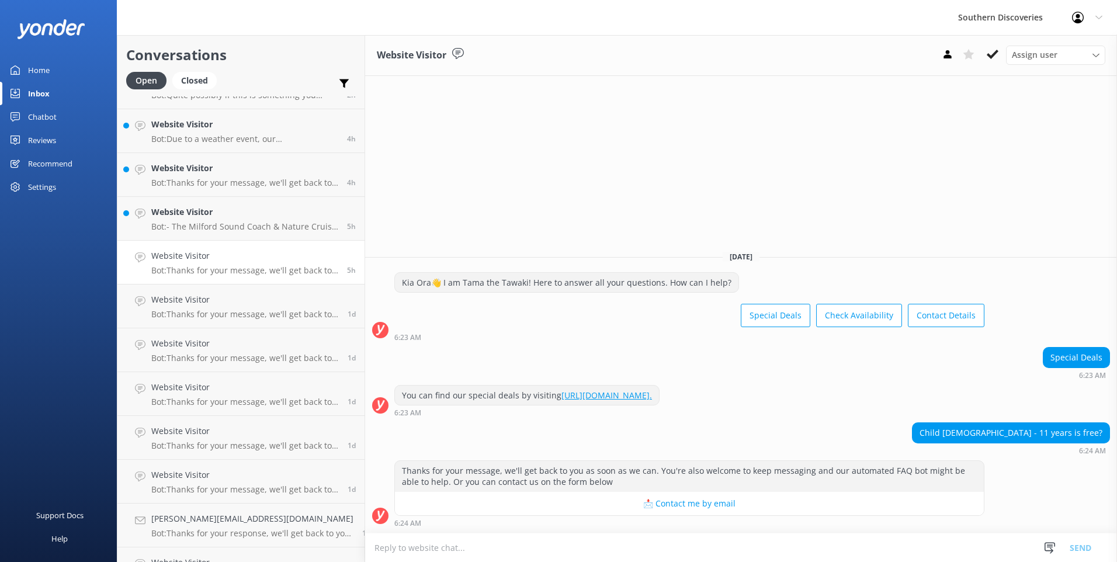
click at [409, 556] on textarea at bounding box center [741, 547] width 752 height 29
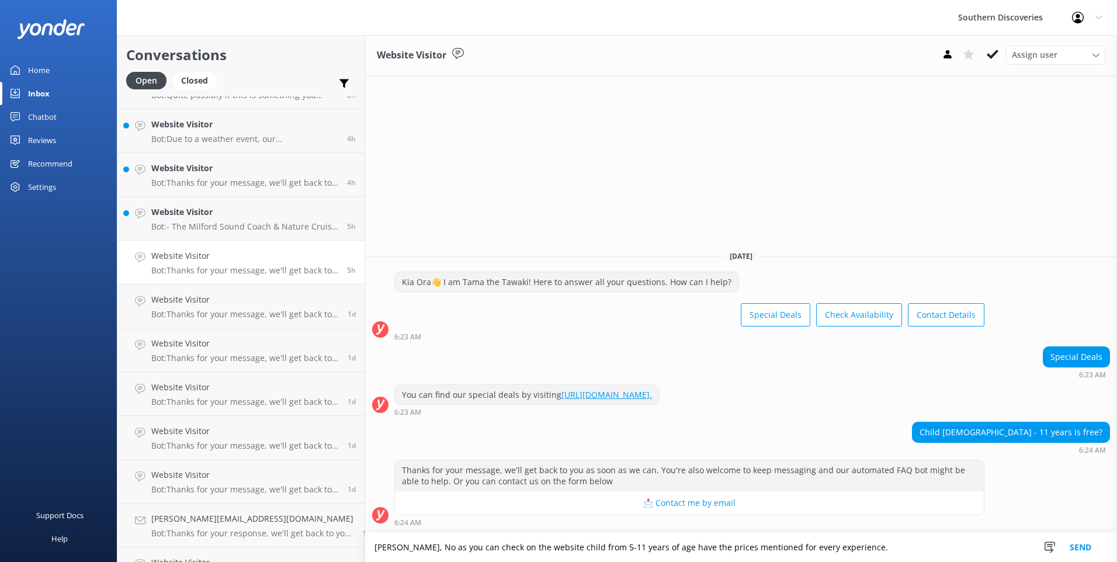
type textarea "[PERSON_NAME], No as you can check on the website child from 5-11 years of age …"
click at [1089, 550] on button "Send" at bounding box center [1081, 547] width 44 height 29
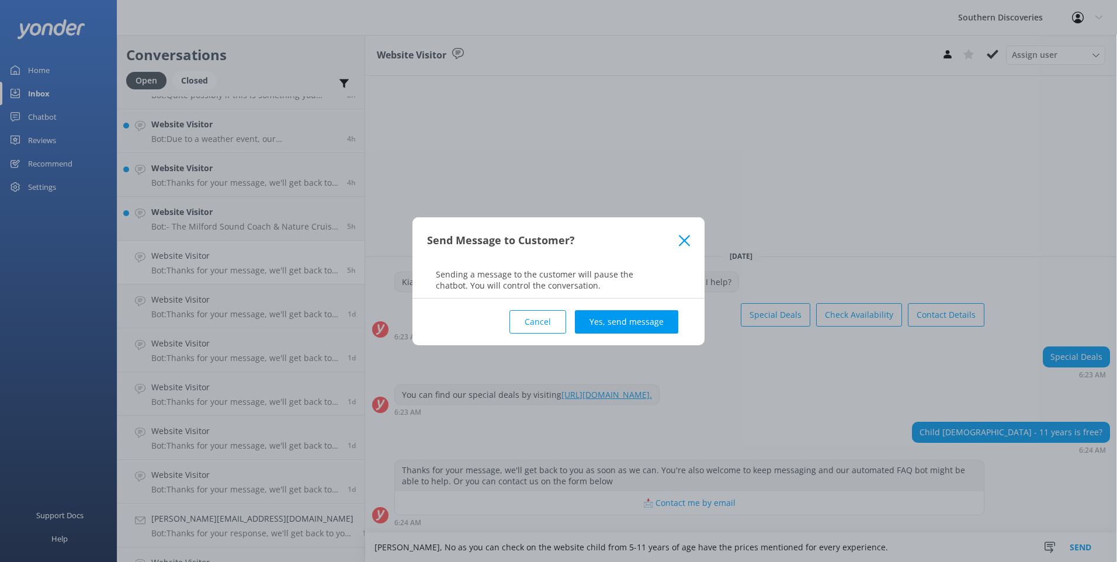
drag, startPoint x: 639, startPoint y: 318, endPoint x: 662, endPoint y: 300, distance: 29.5
click at [642, 315] on button "Yes, send message" at bounding box center [626, 321] width 103 height 23
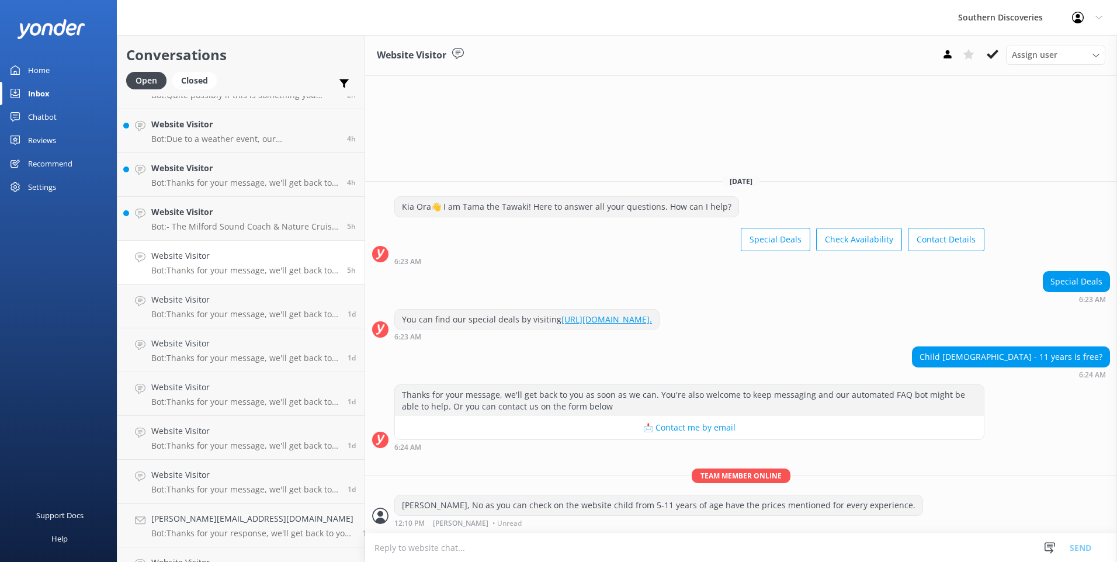
drag, startPoint x: 1000, startPoint y: 54, endPoint x: 990, endPoint y: 59, distance: 11.2
click at [1000, 54] on button at bounding box center [992, 55] width 21 height 18
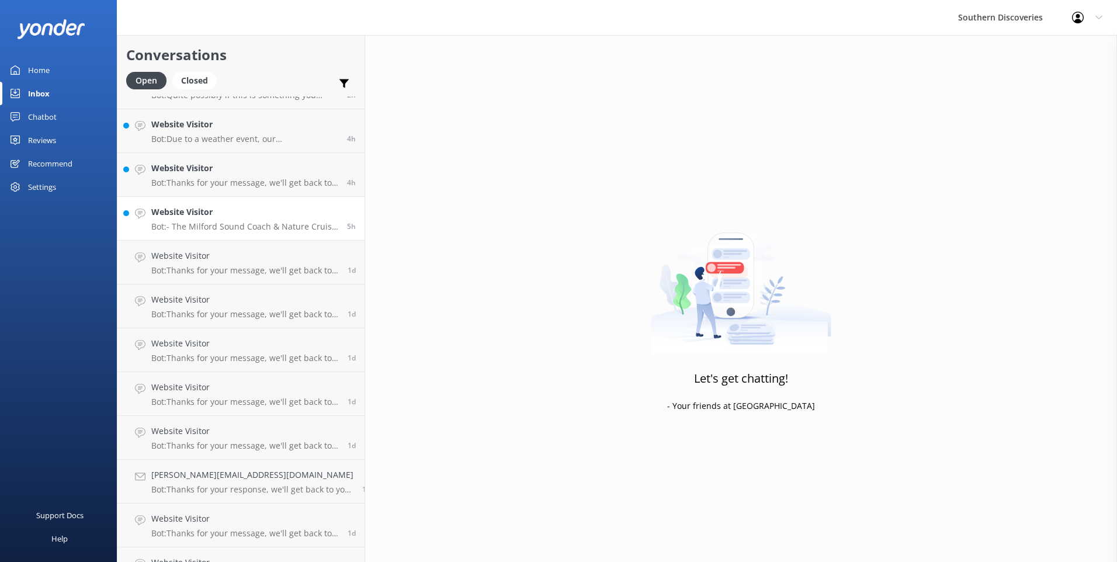
drag, startPoint x: 256, startPoint y: 236, endPoint x: 266, endPoint y: 228, distance: 12.5
click at [257, 235] on link "Website Visitor Bot: - The Milford Sound Coach & Nature Cruise is a full-day tr…" at bounding box center [240, 219] width 247 height 44
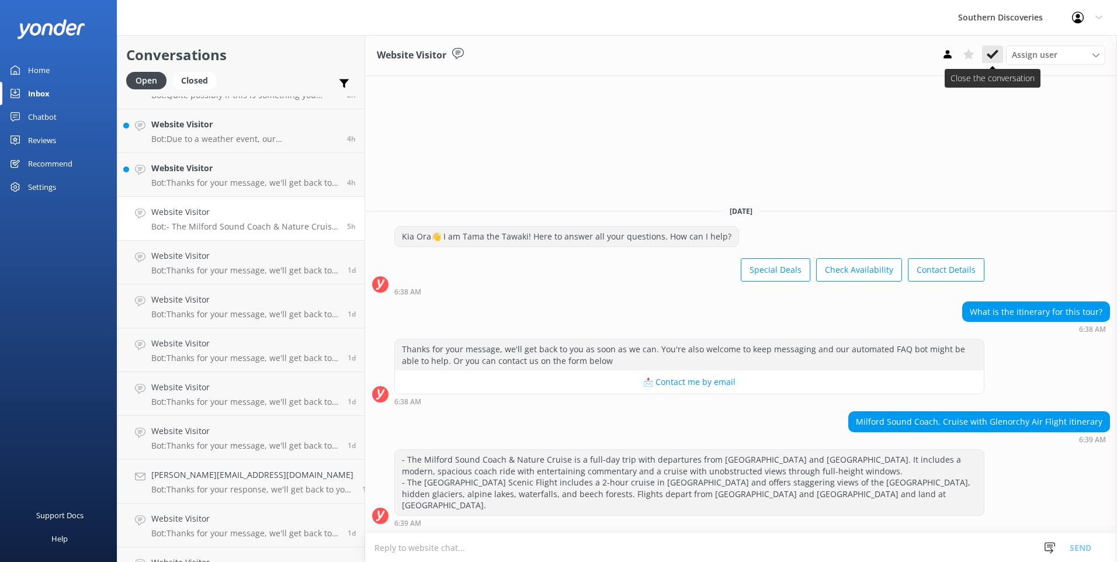
click at [992, 51] on icon at bounding box center [993, 54] width 12 height 12
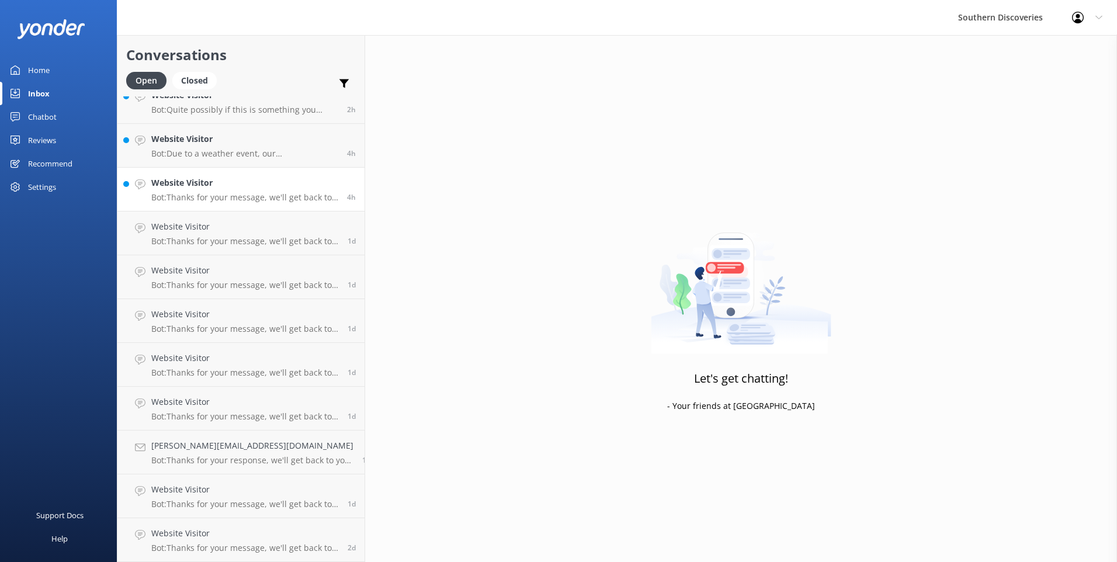
scroll to position [104, 0]
click at [206, 180] on h4 "Website Visitor" at bounding box center [244, 182] width 187 height 13
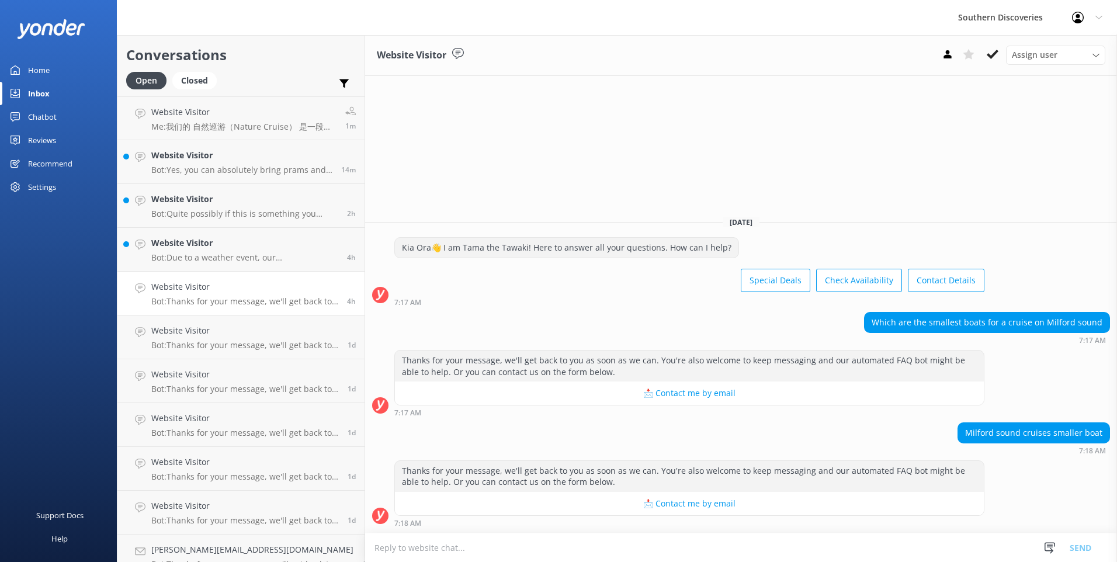
click at [483, 556] on textarea at bounding box center [741, 547] width 752 height 29
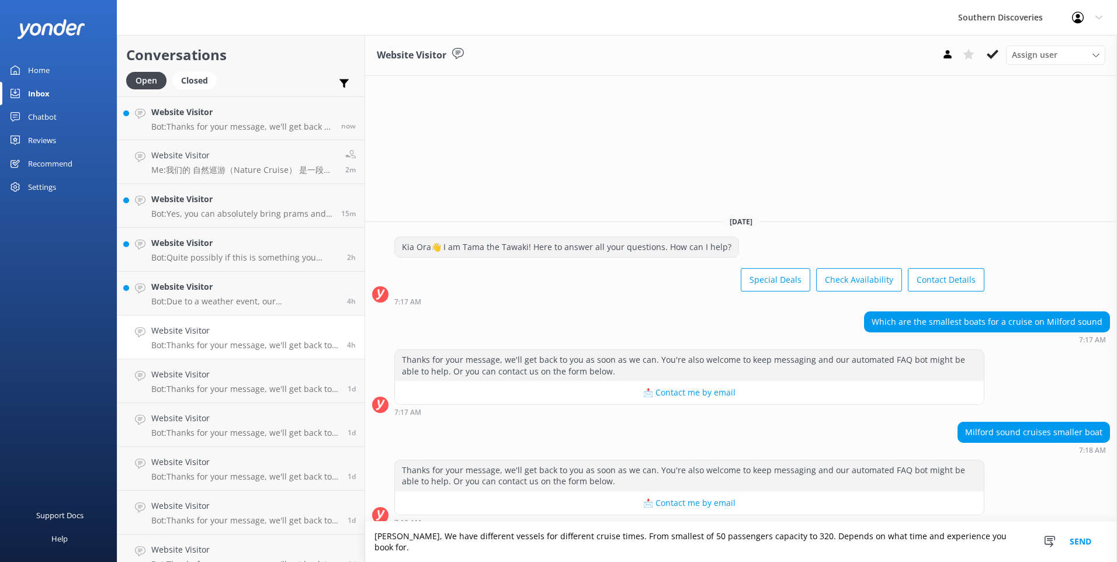
type textarea "[PERSON_NAME], We have different vessels for different cruise times. From small…"
click at [1083, 546] on button "Send" at bounding box center [1081, 542] width 44 height 40
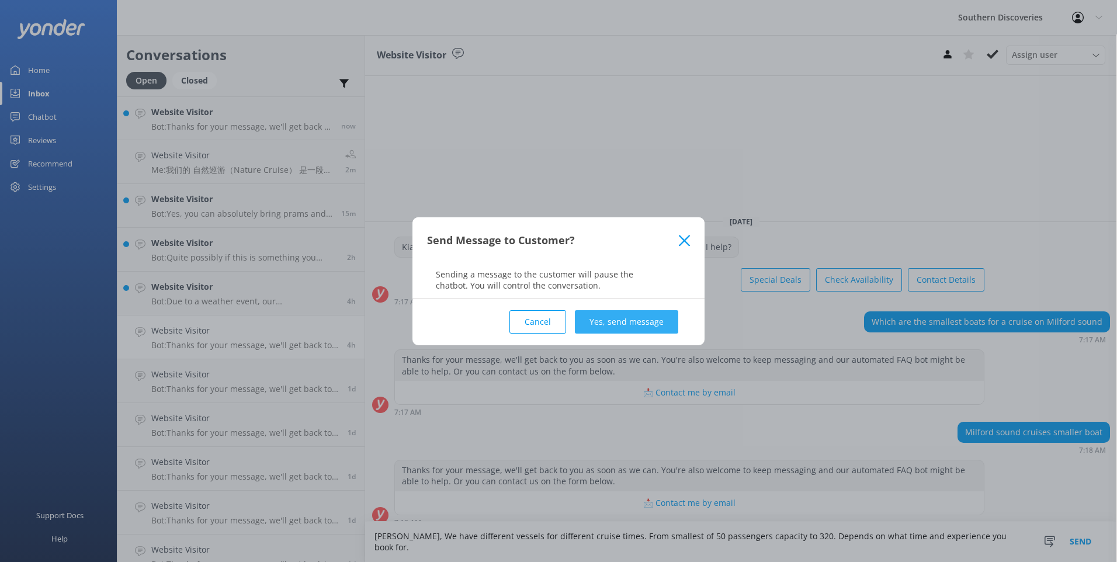
click at [644, 317] on button "Yes, send message" at bounding box center [626, 321] width 103 height 23
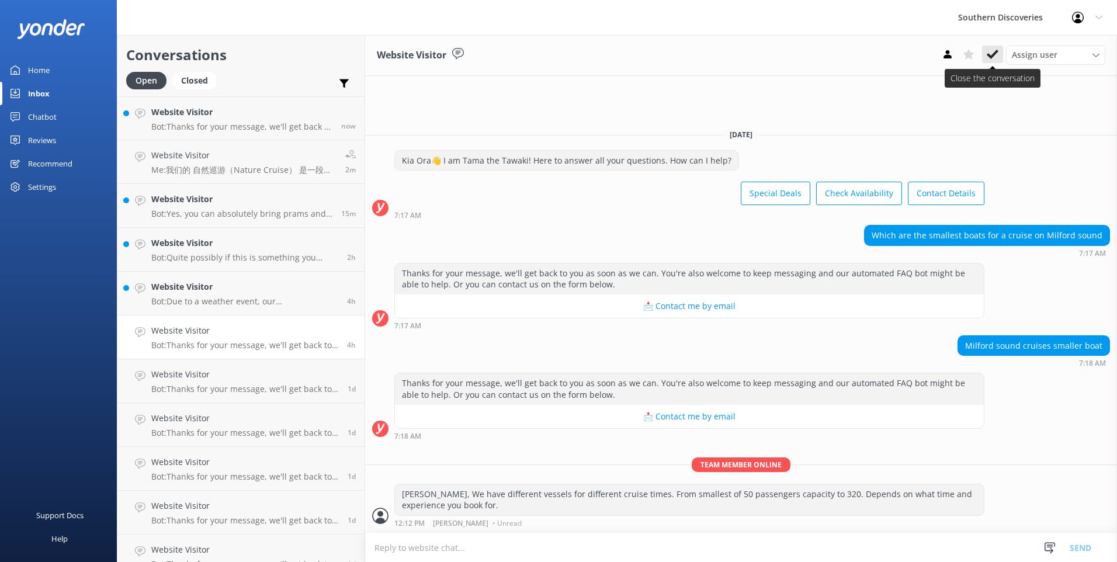
click at [992, 56] on use at bounding box center [993, 54] width 12 height 9
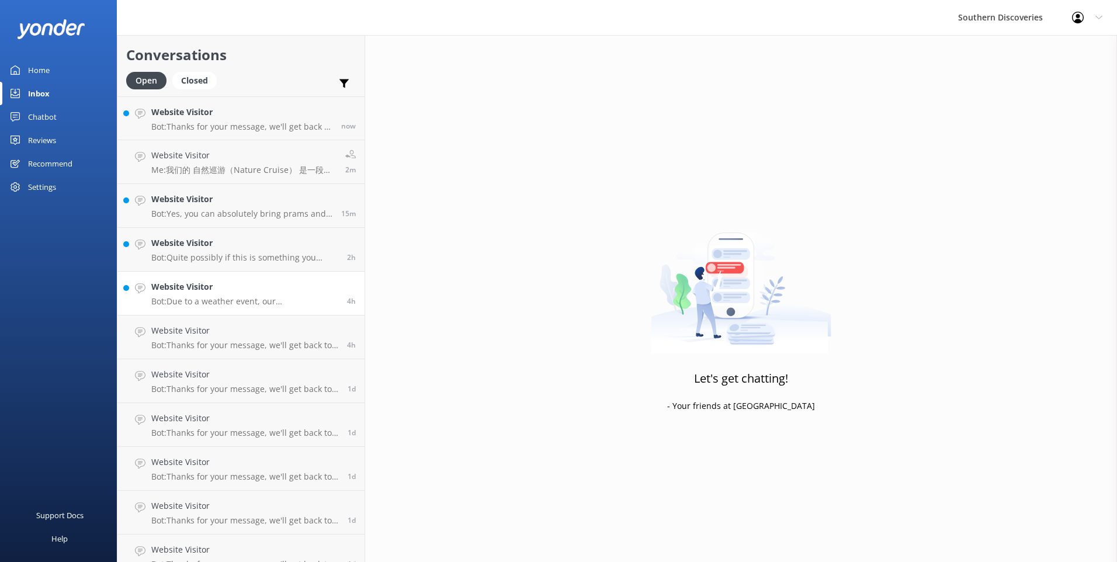
click at [168, 302] on p "Bot: Due to a weather event, our Underwater Observatory has sustained some dama…" at bounding box center [244, 301] width 187 height 11
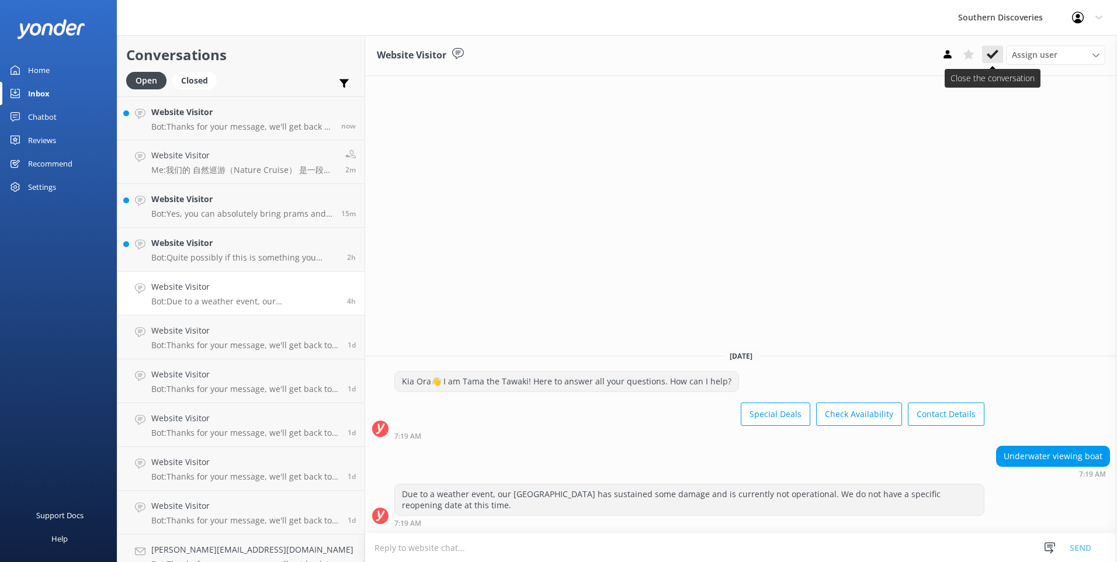
click at [991, 56] on icon at bounding box center [993, 54] width 12 height 12
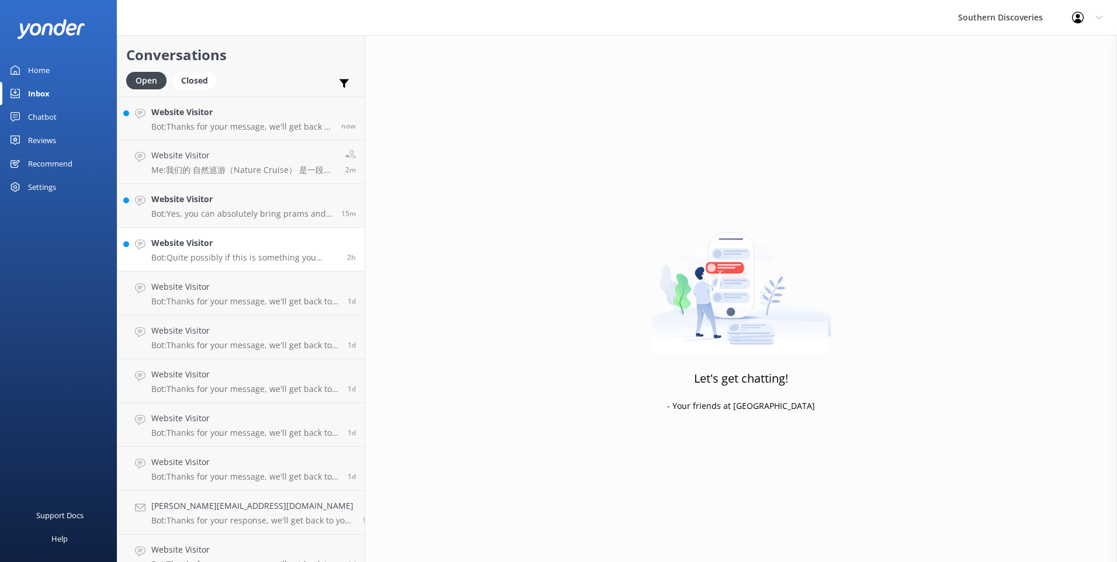
click at [226, 248] on h4 "Website Visitor" at bounding box center [244, 243] width 187 height 13
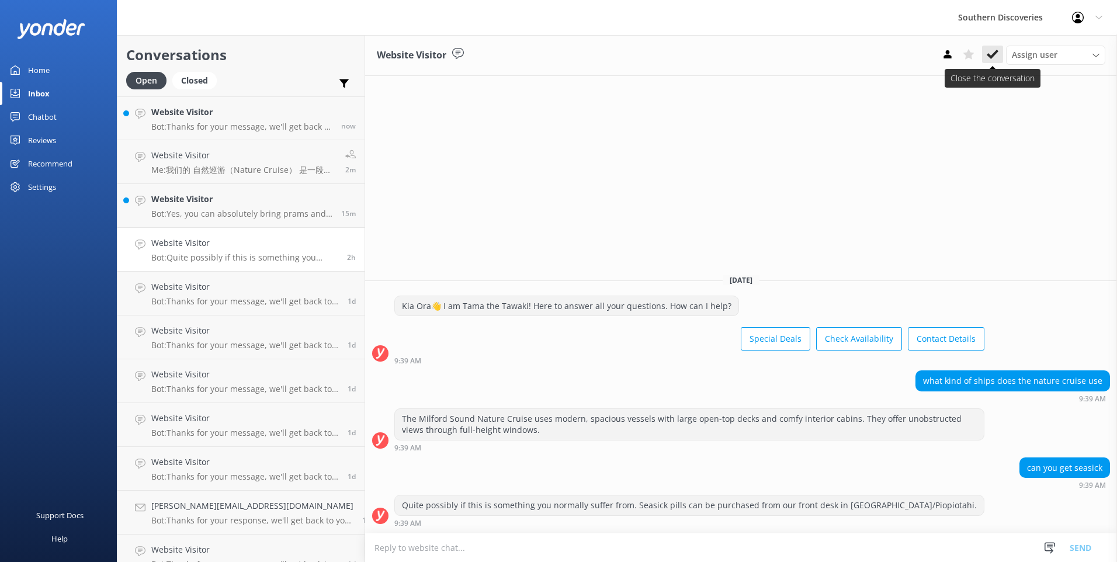
click at [992, 53] on icon at bounding box center [993, 54] width 12 height 12
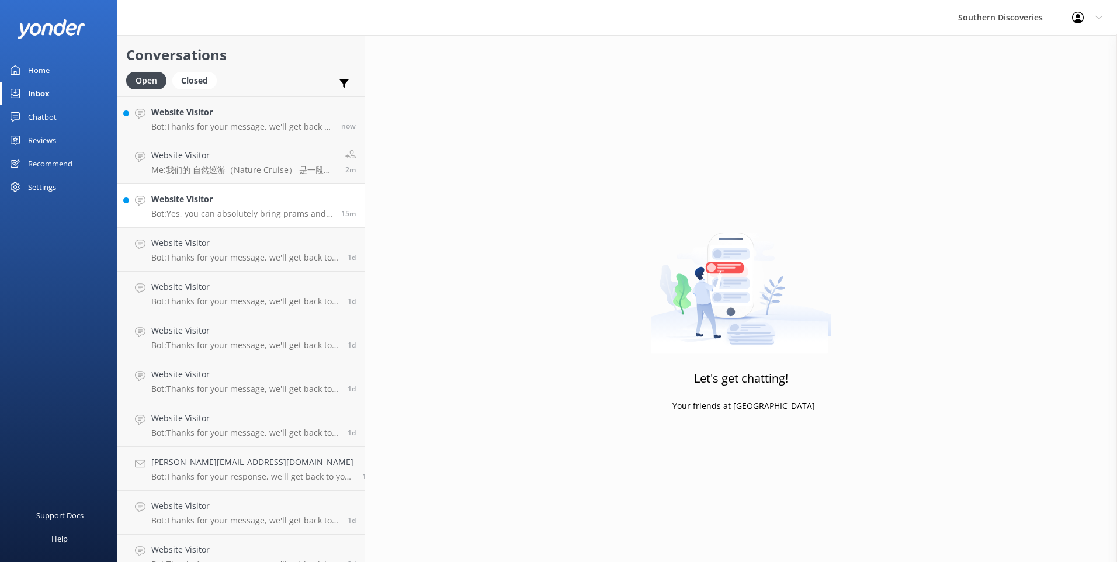
drag, startPoint x: 218, startPoint y: 199, endPoint x: 268, endPoint y: 195, distance: 50.4
click at [219, 199] on h4 "Website Visitor" at bounding box center [241, 199] width 181 height 13
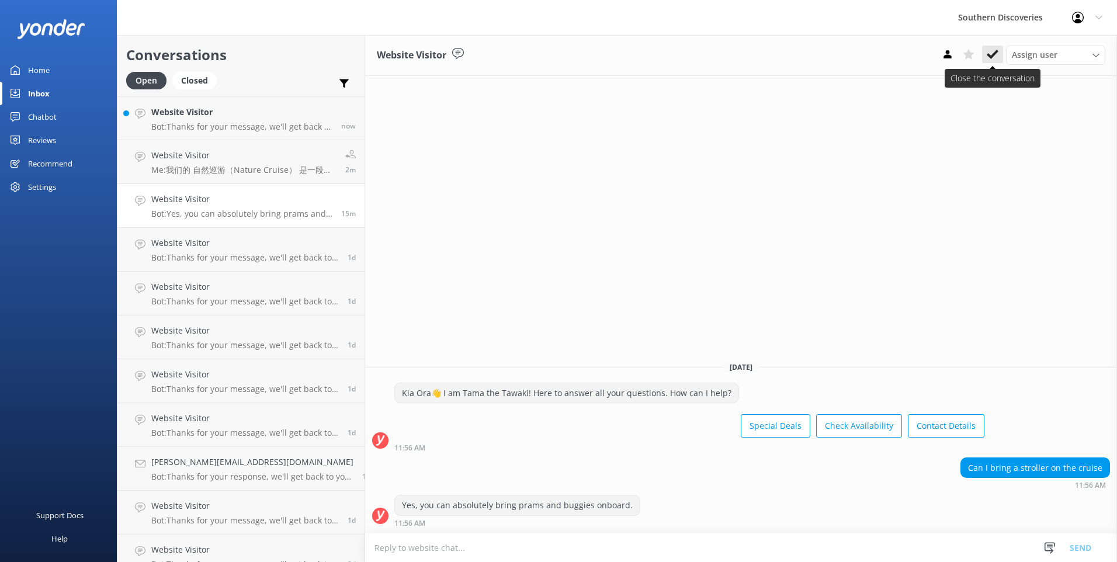
click at [995, 60] on icon at bounding box center [993, 54] width 12 height 12
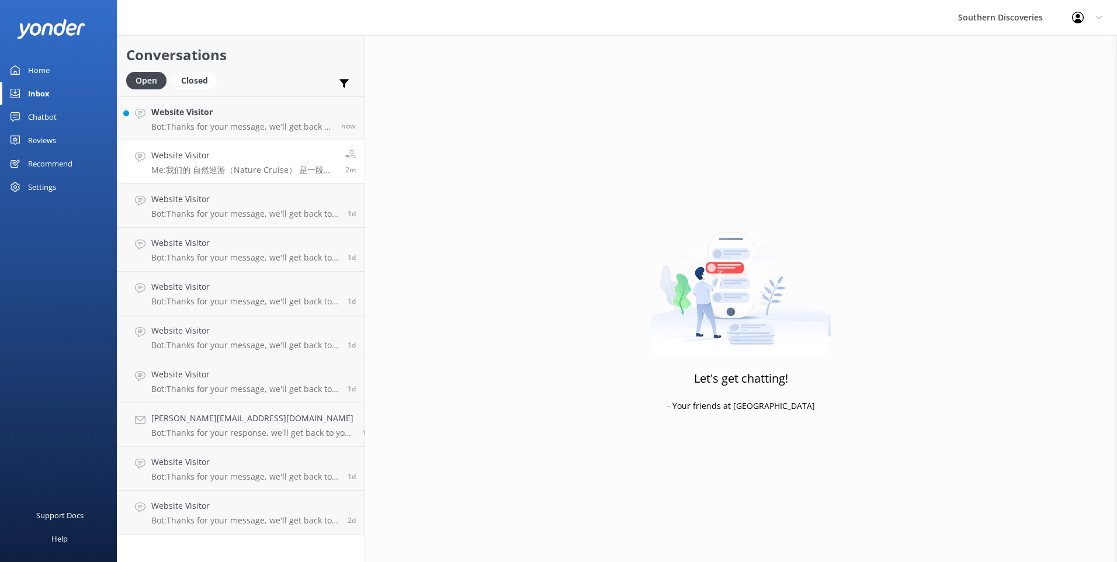
click at [227, 168] on p "Me: 我们的 自然巡游（Nature Cruise） 是一段约 1.5 小时的行程，您可以在途中欣赏峡湾的自然风光和瀑布。 相比之下，深度探索巡游（Disc…" at bounding box center [243, 170] width 185 height 11
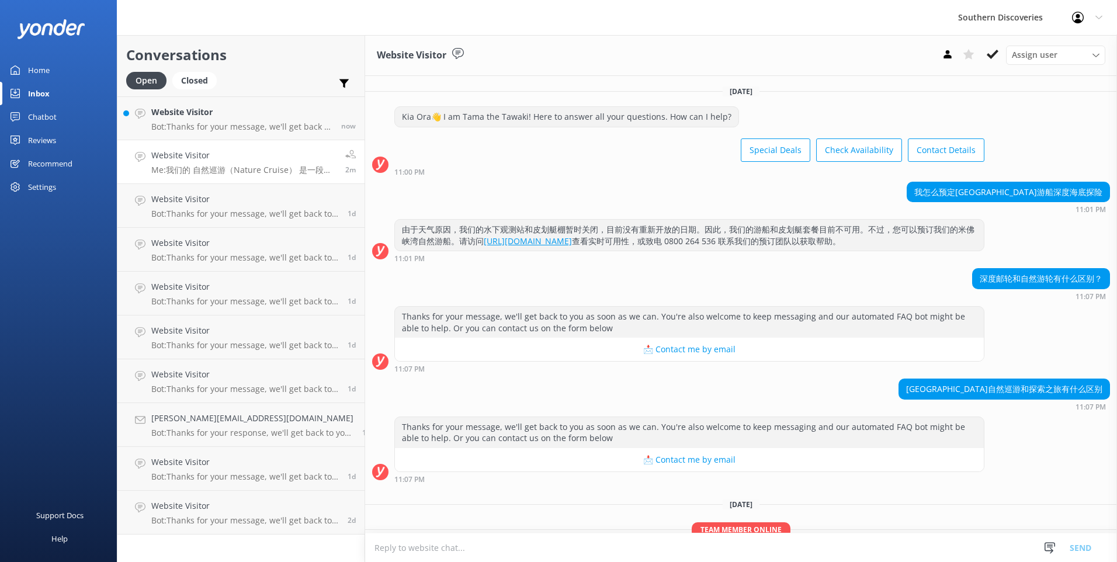
scroll to position [99, 0]
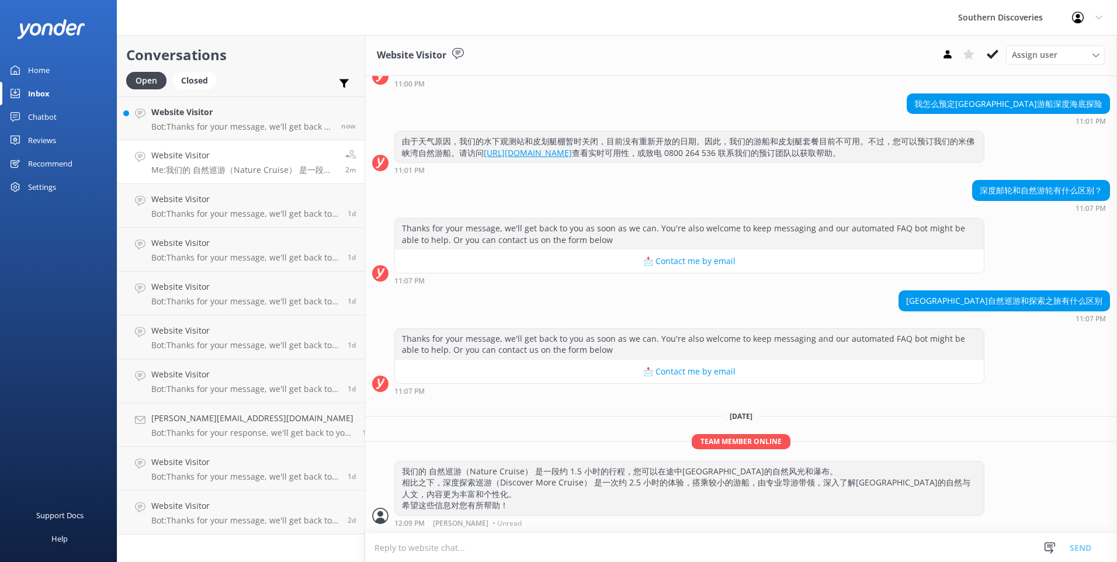
drag, startPoint x: 997, startPoint y: 58, endPoint x: 991, endPoint y: 62, distance: 7.3
click at [997, 58] on icon at bounding box center [993, 54] width 12 height 12
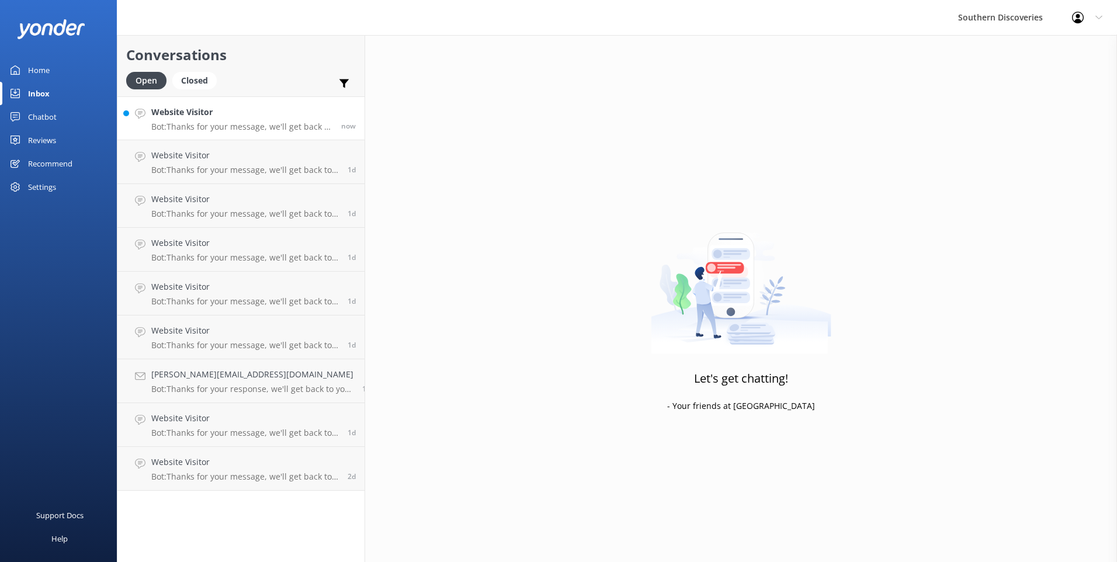
click at [228, 126] on p "Bot: Thanks for your message, we'll get back to you as soon as we can. You're a…" at bounding box center [241, 127] width 181 height 11
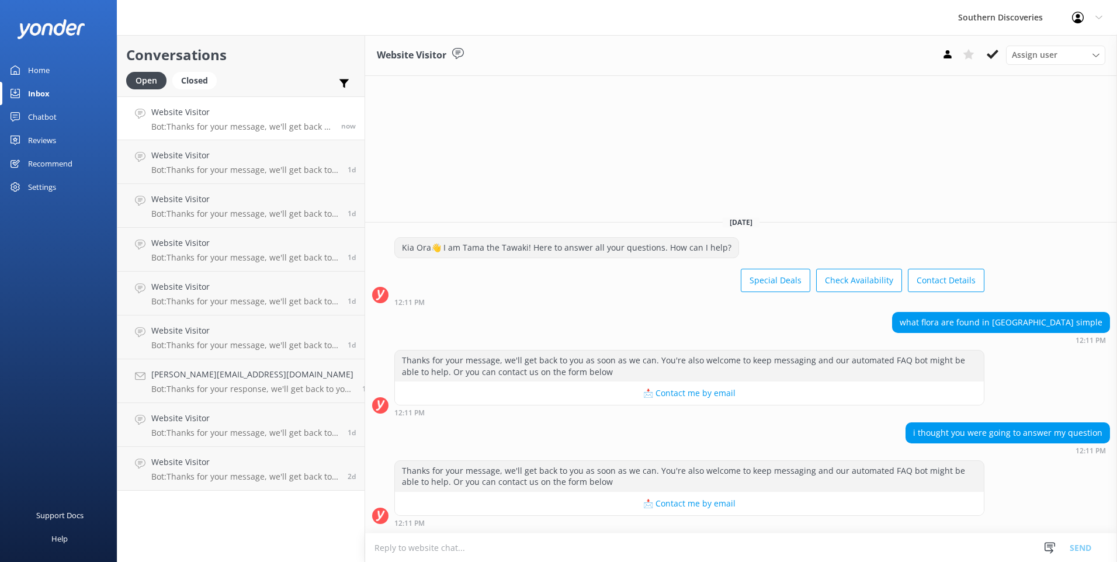
click at [453, 553] on textarea at bounding box center [741, 547] width 752 height 29
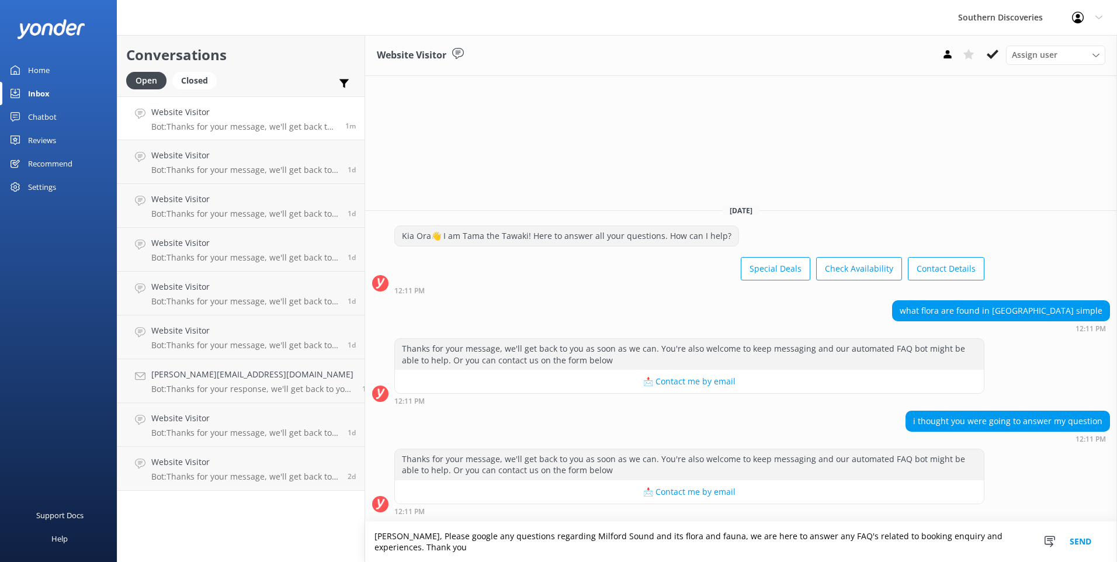
drag, startPoint x: 570, startPoint y: 547, endPoint x: 584, endPoint y: 545, distance: 13.6
click at [573, 547] on textarea "[PERSON_NAME], Please google any questions regarding Milford Sound and its flor…" at bounding box center [741, 542] width 752 height 40
type textarea "[PERSON_NAME], Please google any questions regarding Milford Sound and its flor…"
click at [1091, 539] on button "Send" at bounding box center [1081, 542] width 44 height 40
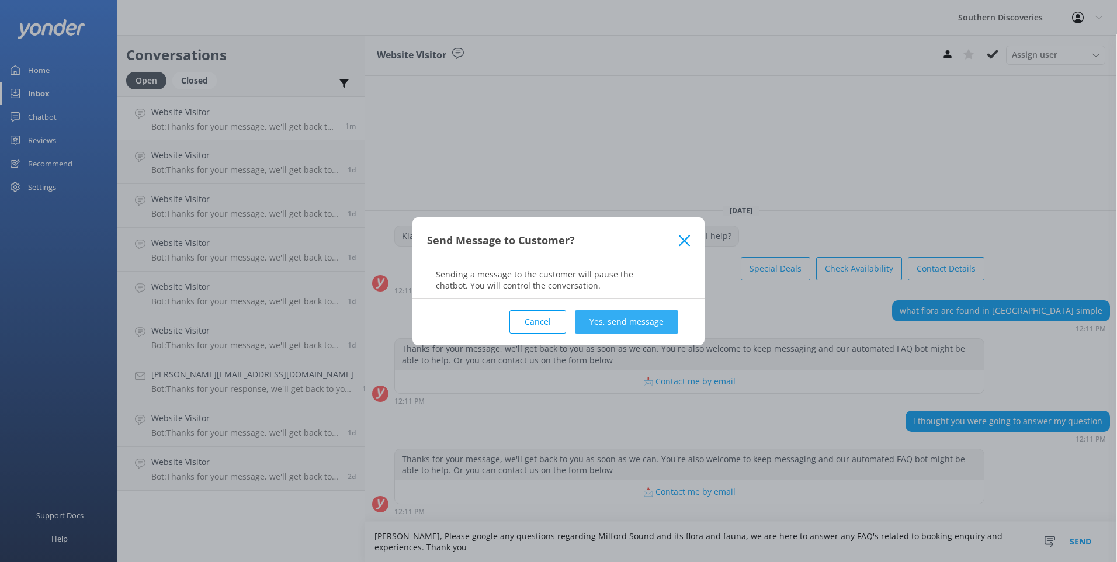
click at [644, 320] on button "Yes, send message" at bounding box center [626, 321] width 103 height 23
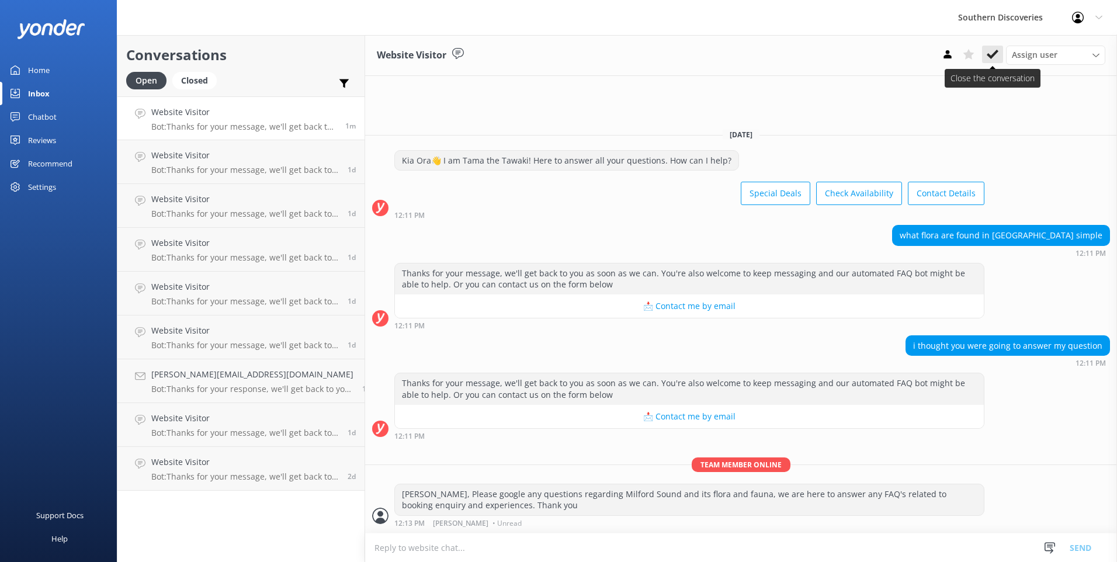
click at [992, 54] on icon at bounding box center [993, 54] width 12 height 12
